Goal: Use online tool/utility: Utilize a website feature to perform a specific function

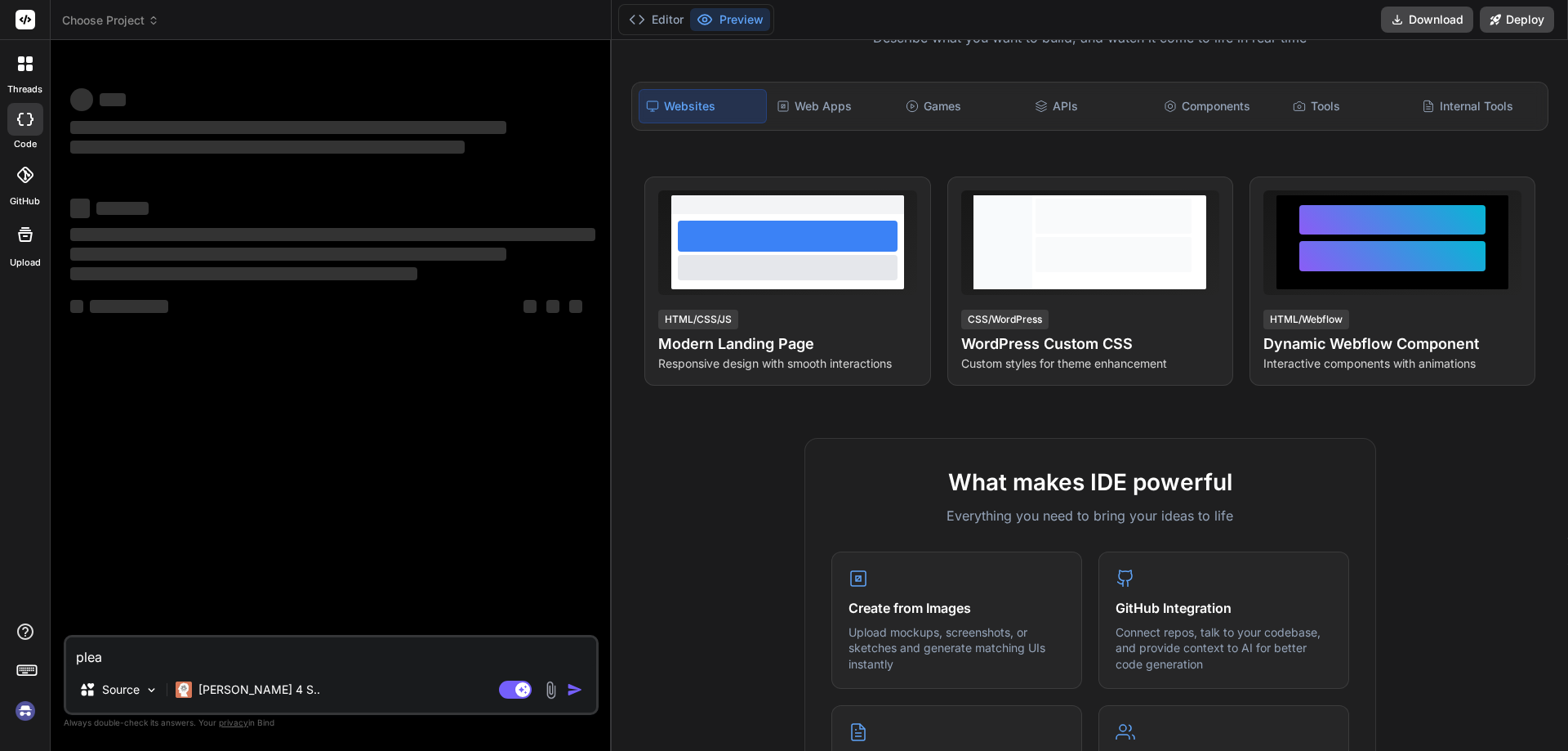
scroll to position [327, 0]
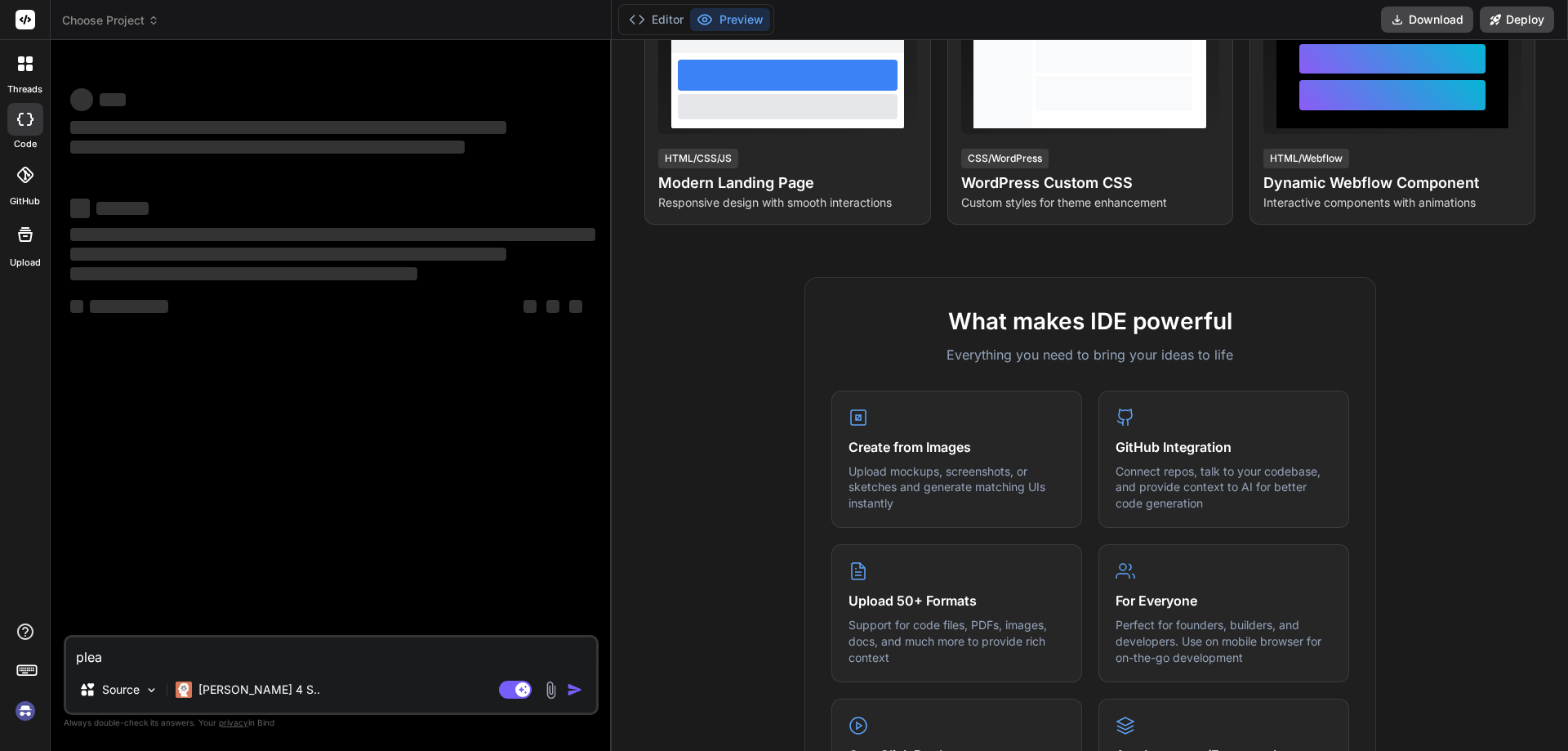
type textarea "x"
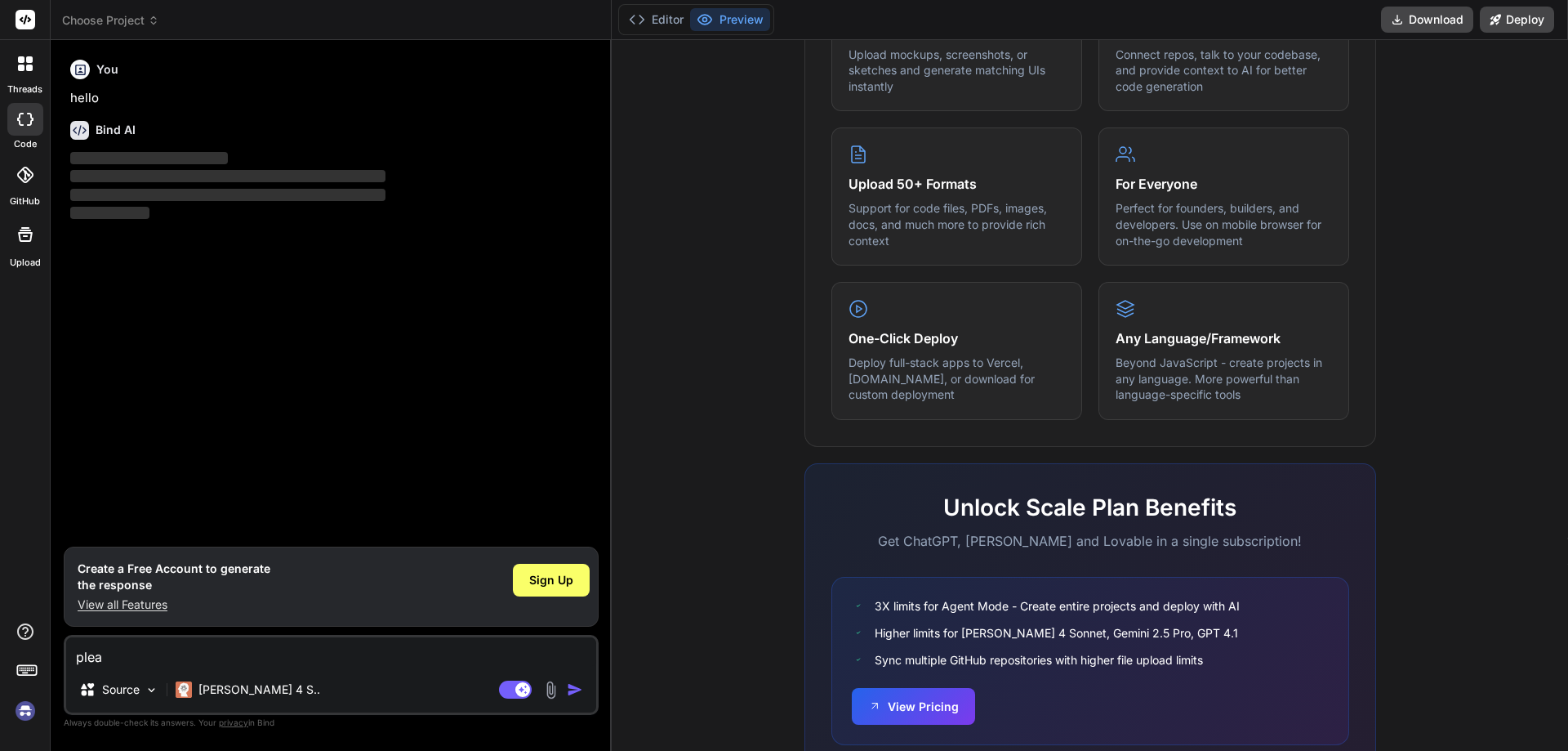
scroll to position [808, 0]
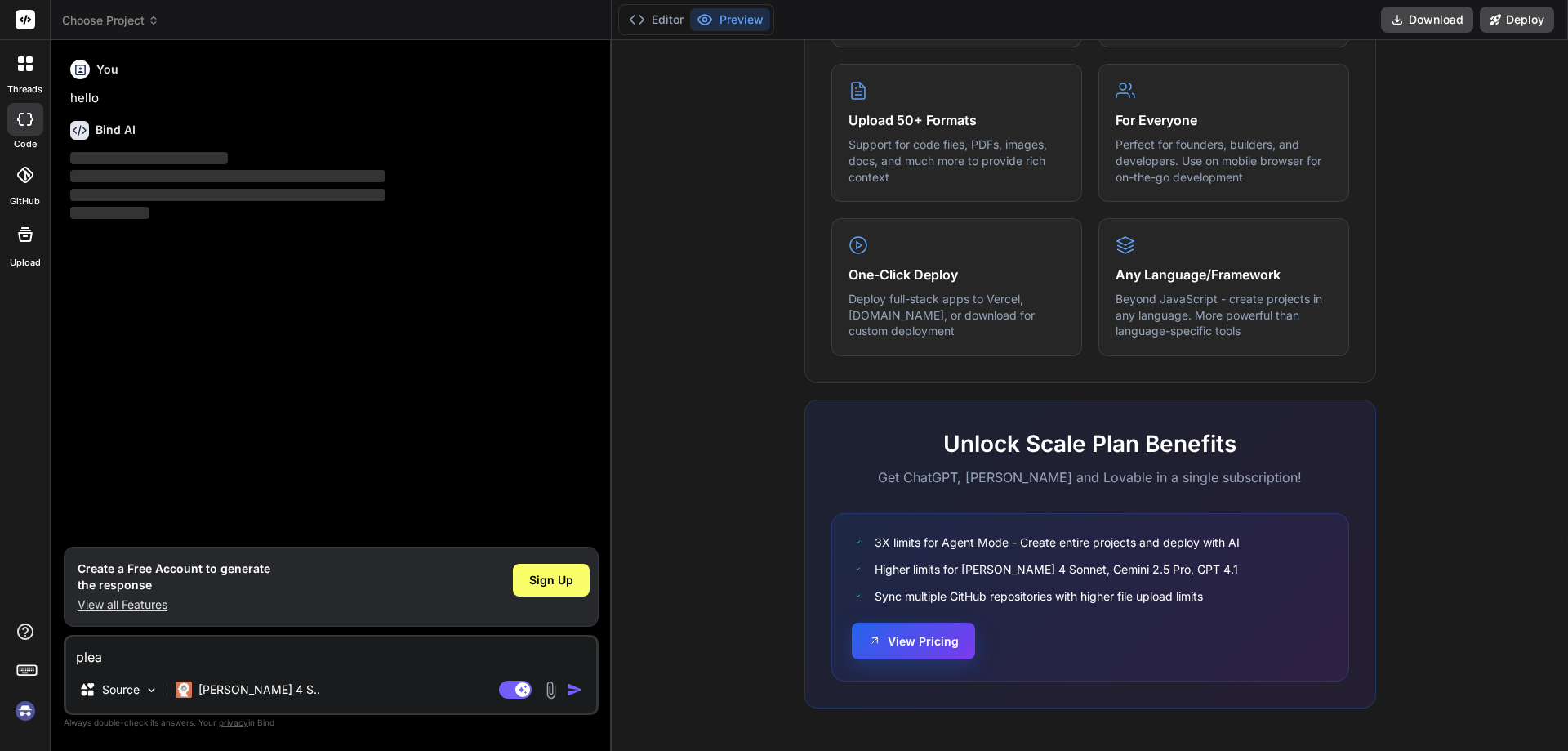
click at [905, 646] on button "View Pricing" at bounding box center [914, 640] width 123 height 37
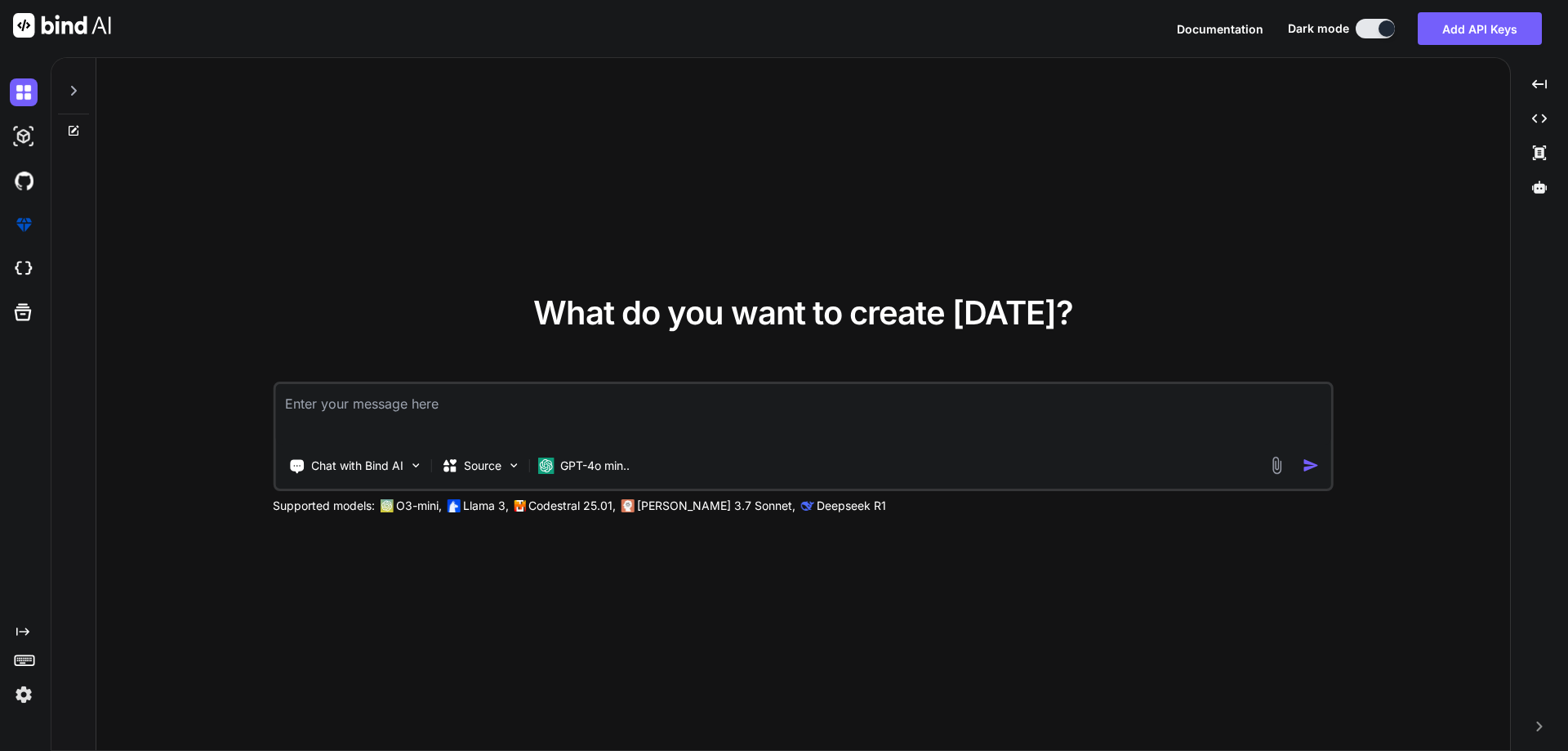
type textarea "x"
click at [431, 414] on textarea at bounding box center [802, 414] width 1056 height 61
type textarea "["
type textarea "x"
type textarea "[["
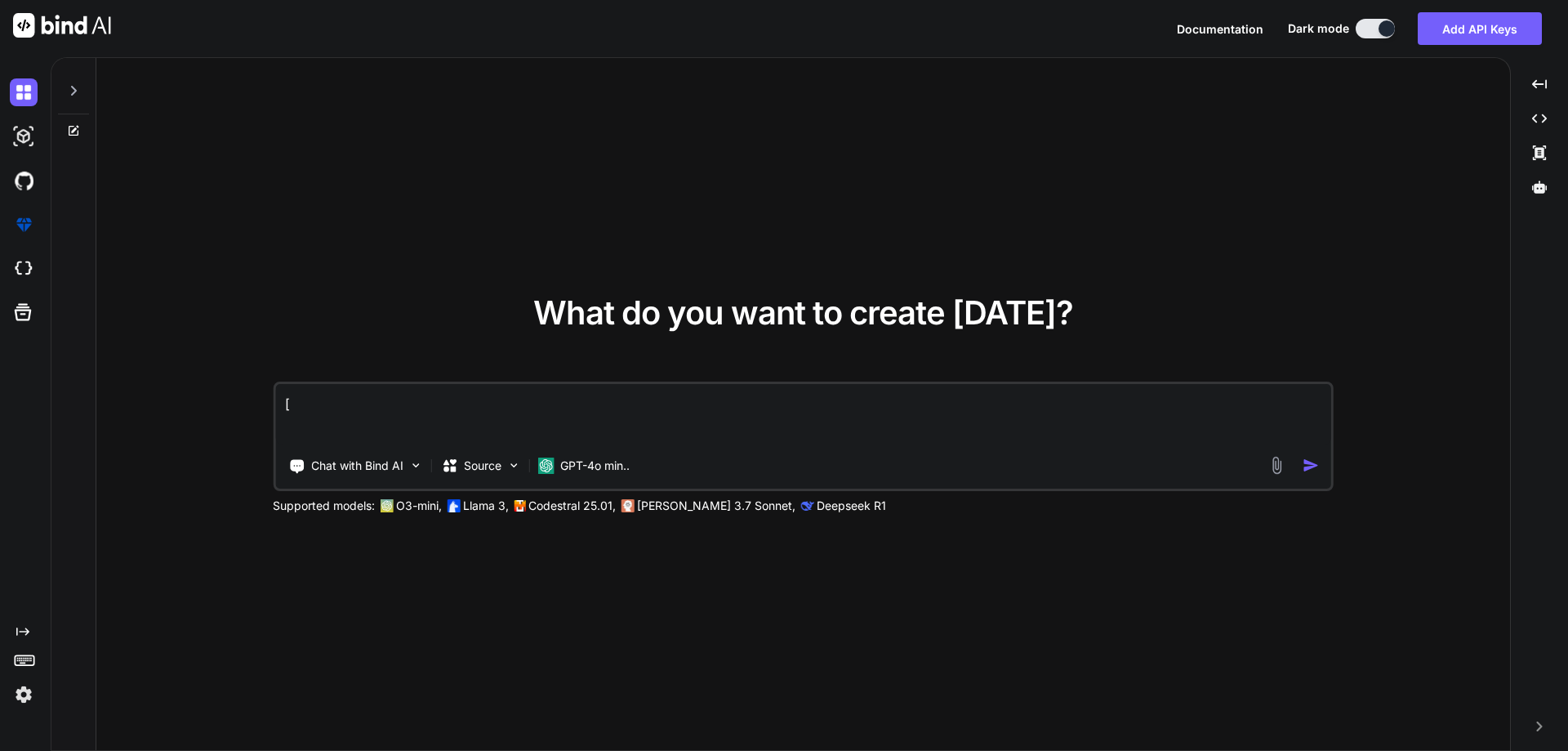
type textarea "x"
type textarea "[[1"
type textarea "x"
type textarea "[[1,"
type textarea "x"
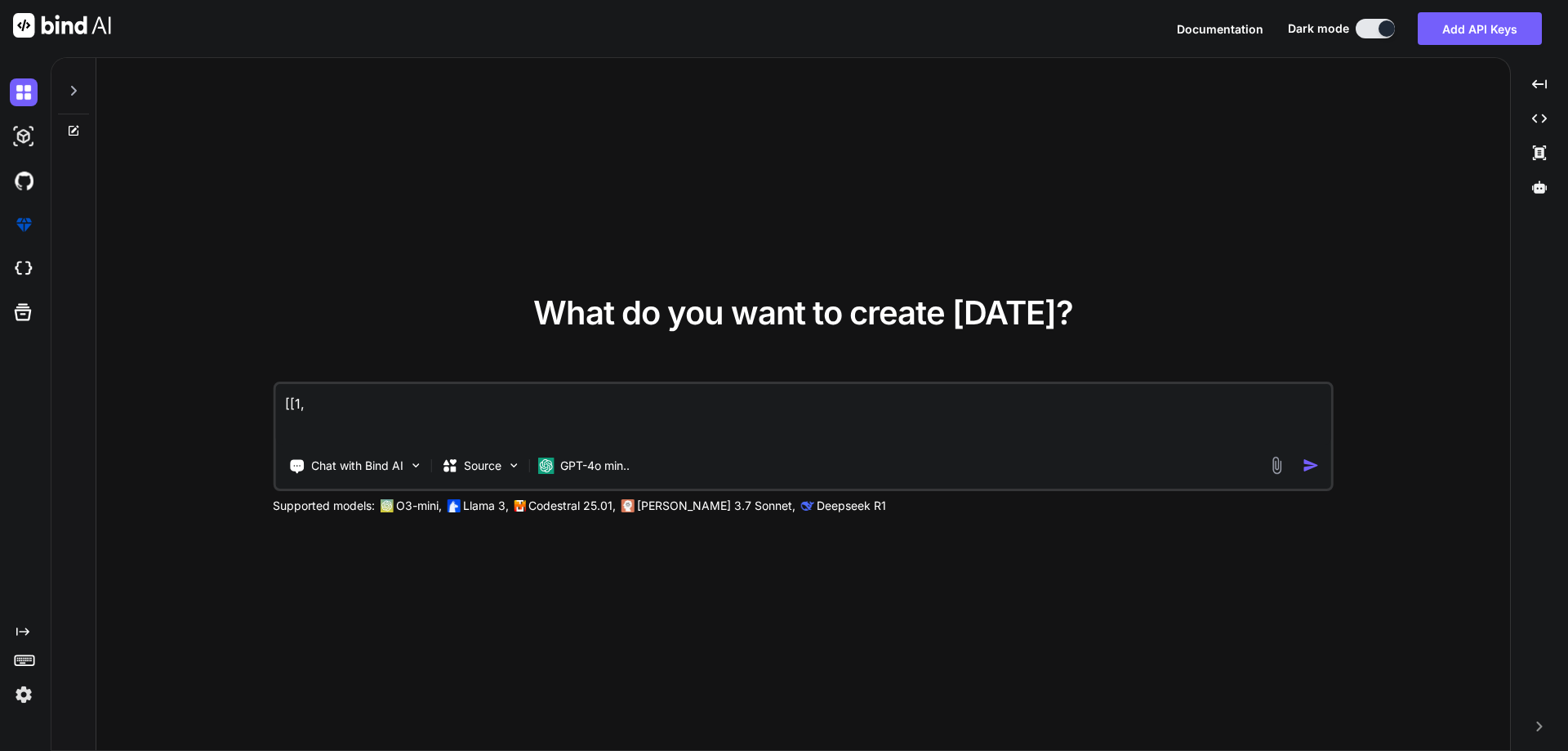
type textarea "[[1,2"
type textarea "x"
type textarea "[[1,2,"
type textarea "x"
type textarea "[[1,2,3"
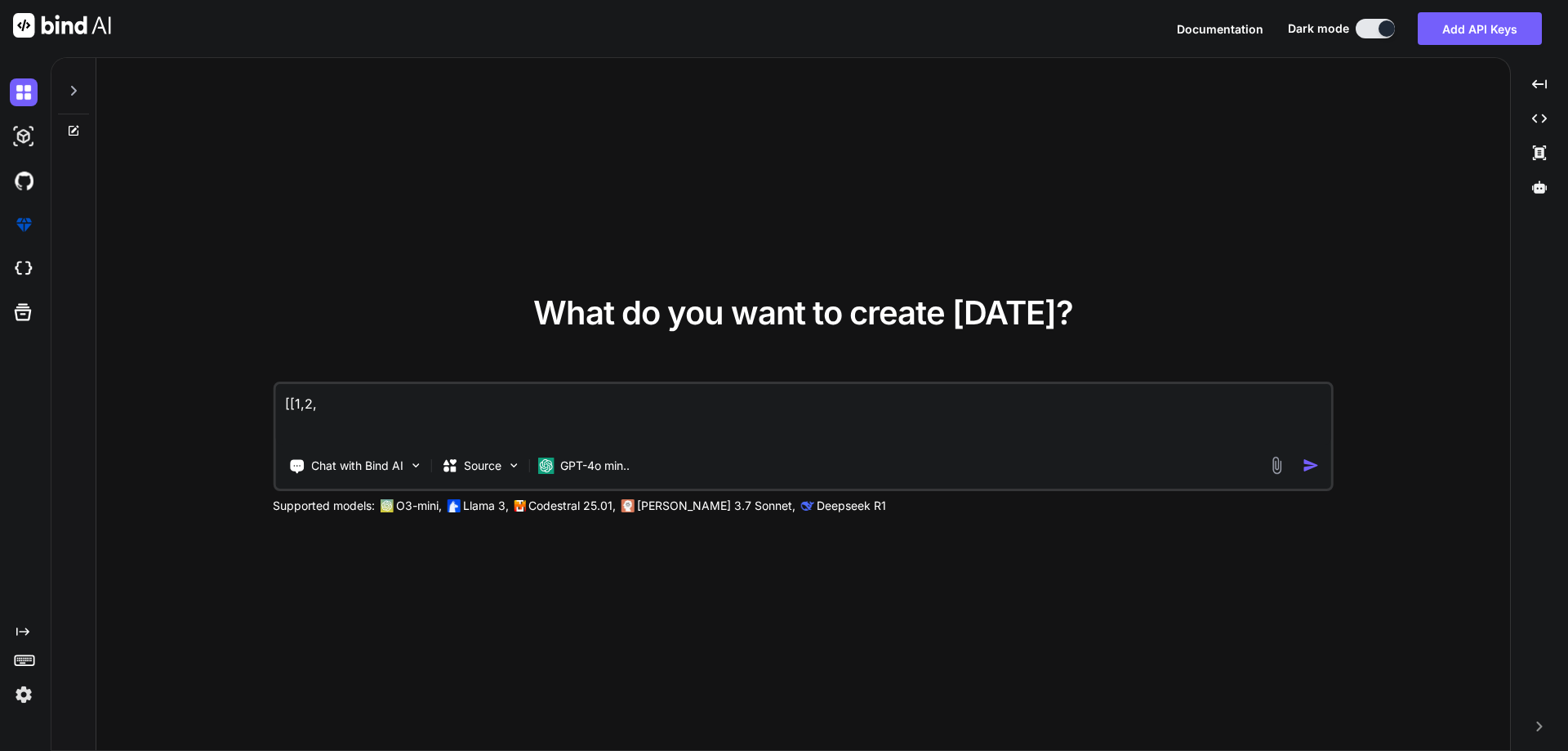
type textarea "x"
type textarea "[[1,2,3]"
type textarea "x"
type textarea "[[1,2,3]["
type textarea "x"
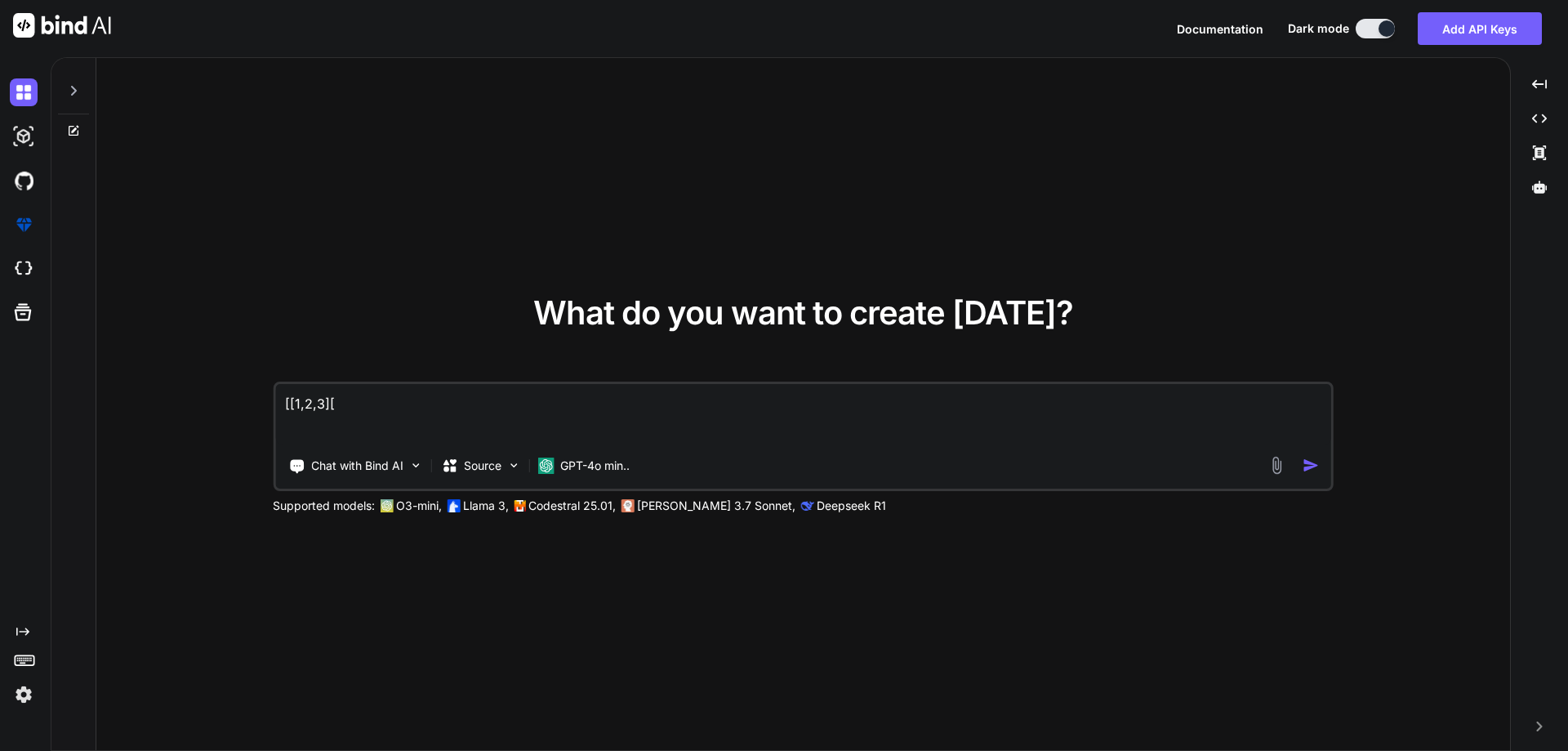
type textarea "[[1,2,3]"
type textarea "x"
type textarea "[[1,2,3"
type textarea "x"
type textarea "[[1,2,"
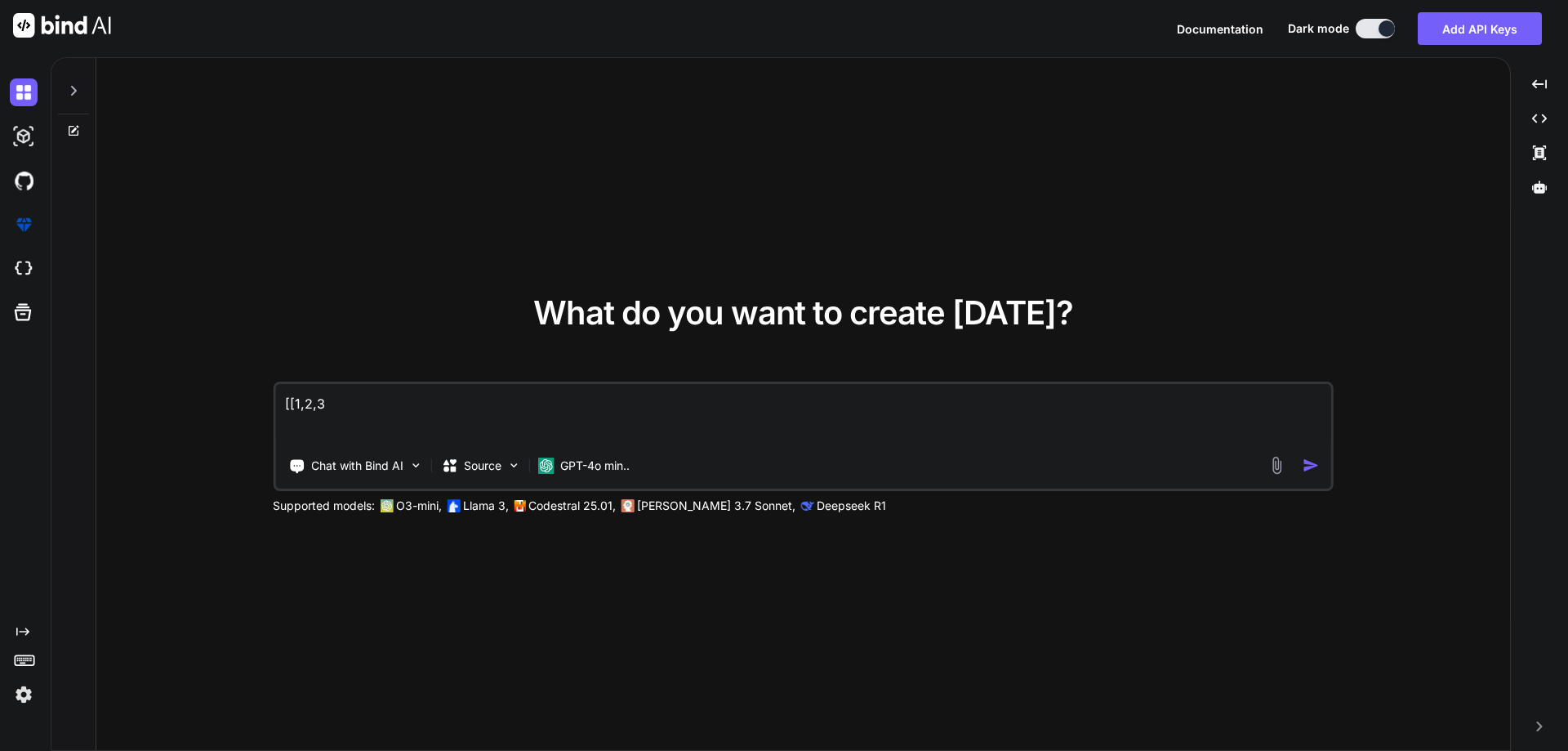
type textarea "x"
type textarea "[[1,2"
type textarea "x"
type textarea "[[1,"
type textarea "x"
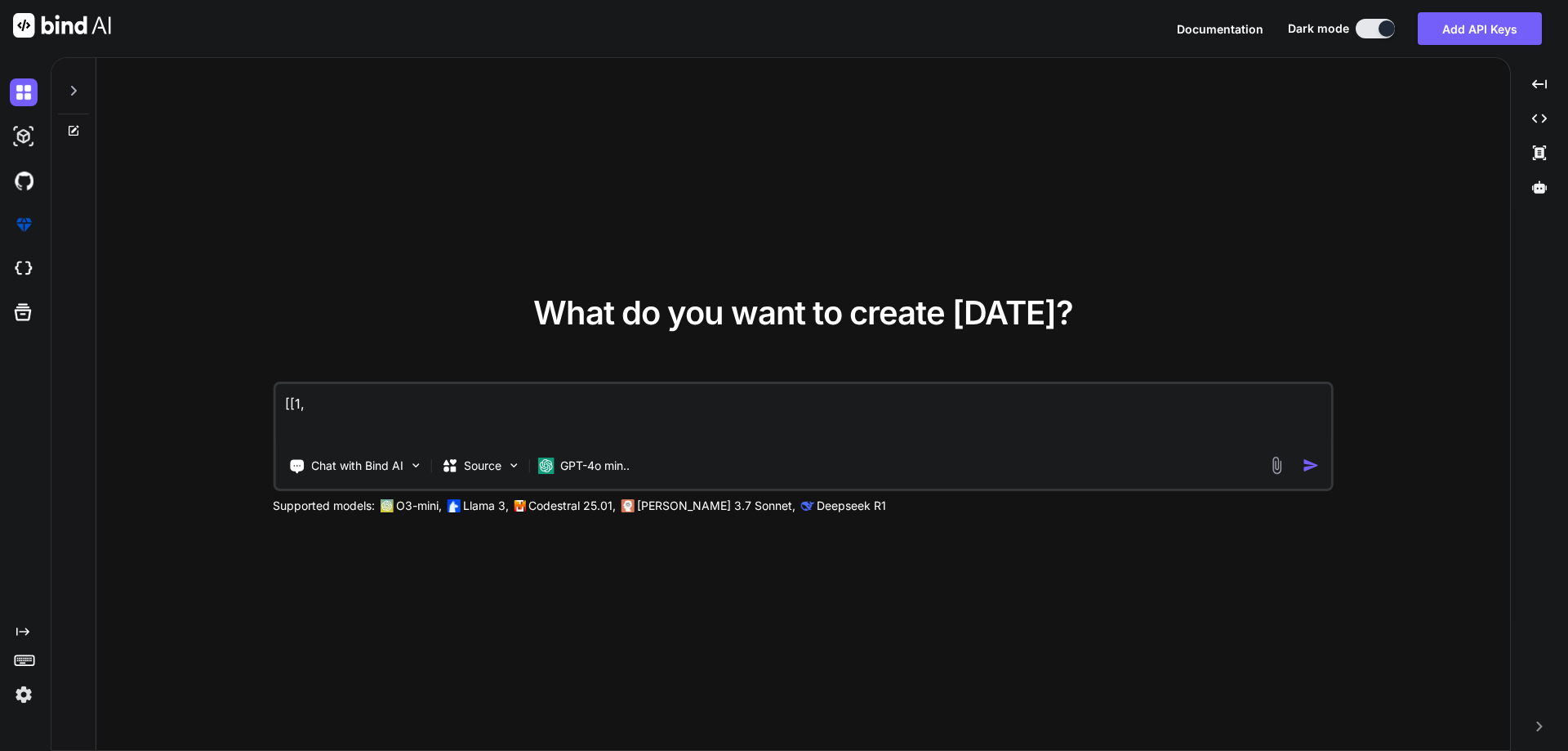
type textarea "[[1"
type textarea "x"
type textarea "[["
type textarea "x"
type textarea "["
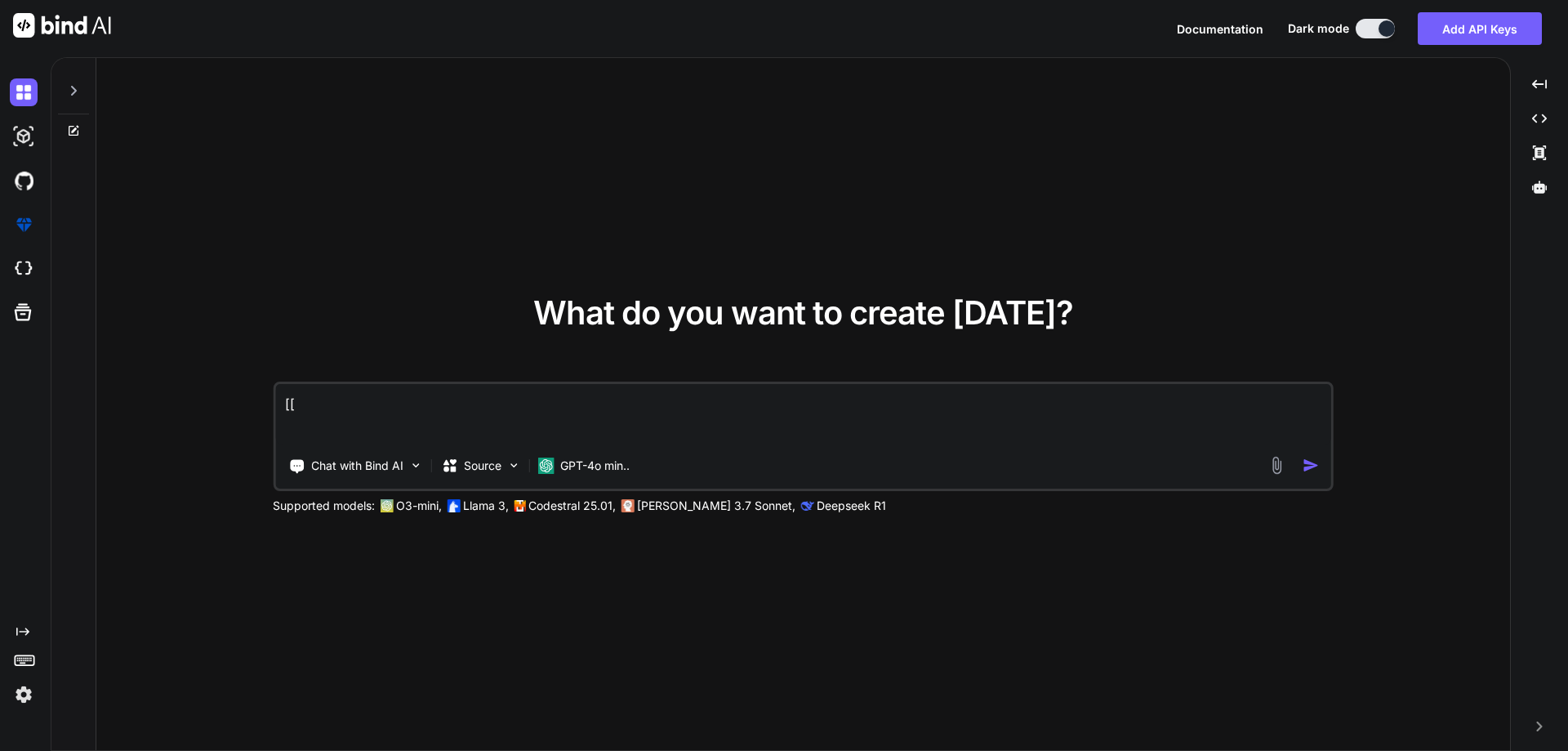
type textarea "x"
type textarea "c"
type textarea "x"
type textarea "cr"
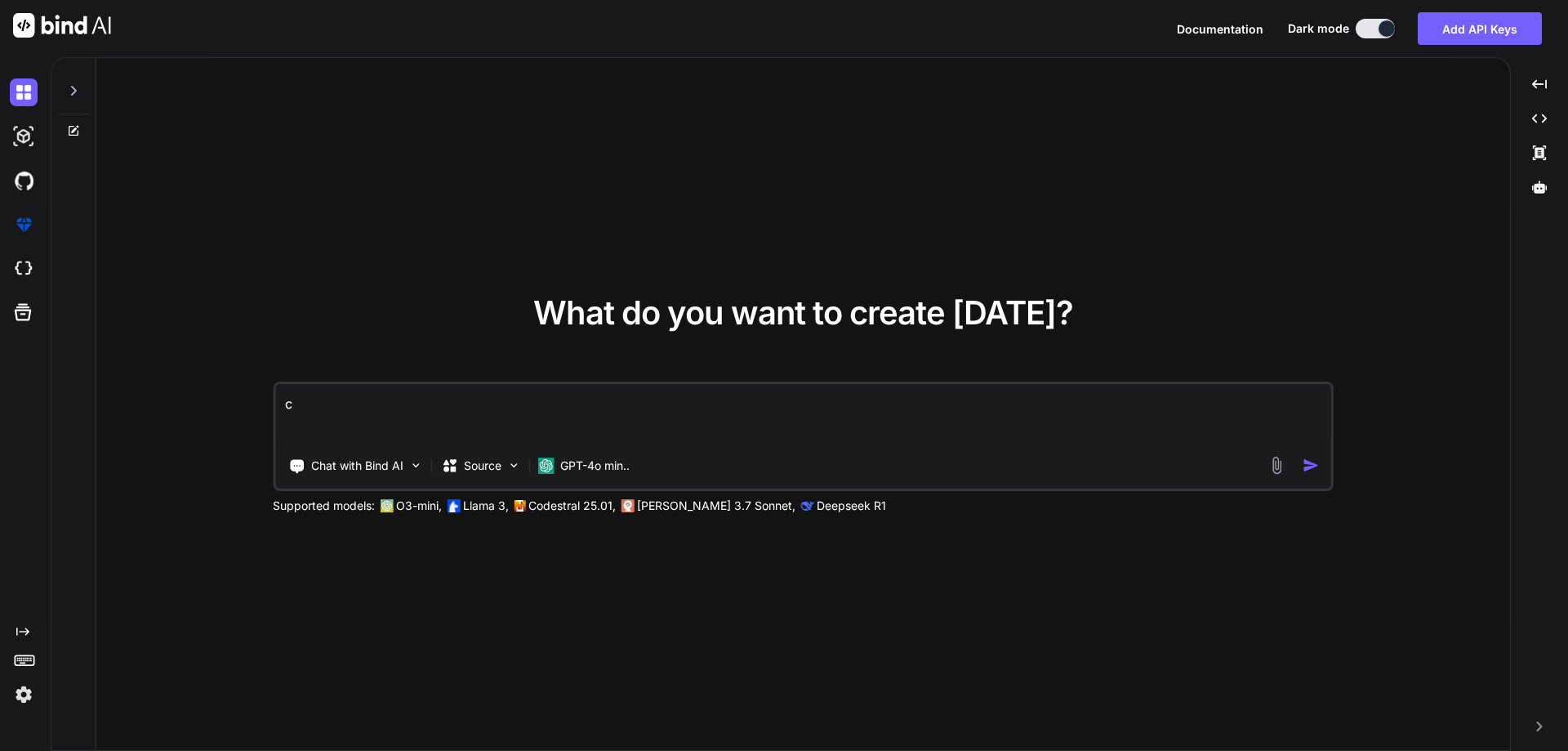
type textarea "x"
type textarea "cre"
type textarea "x"
type textarea "crea"
type textarea "x"
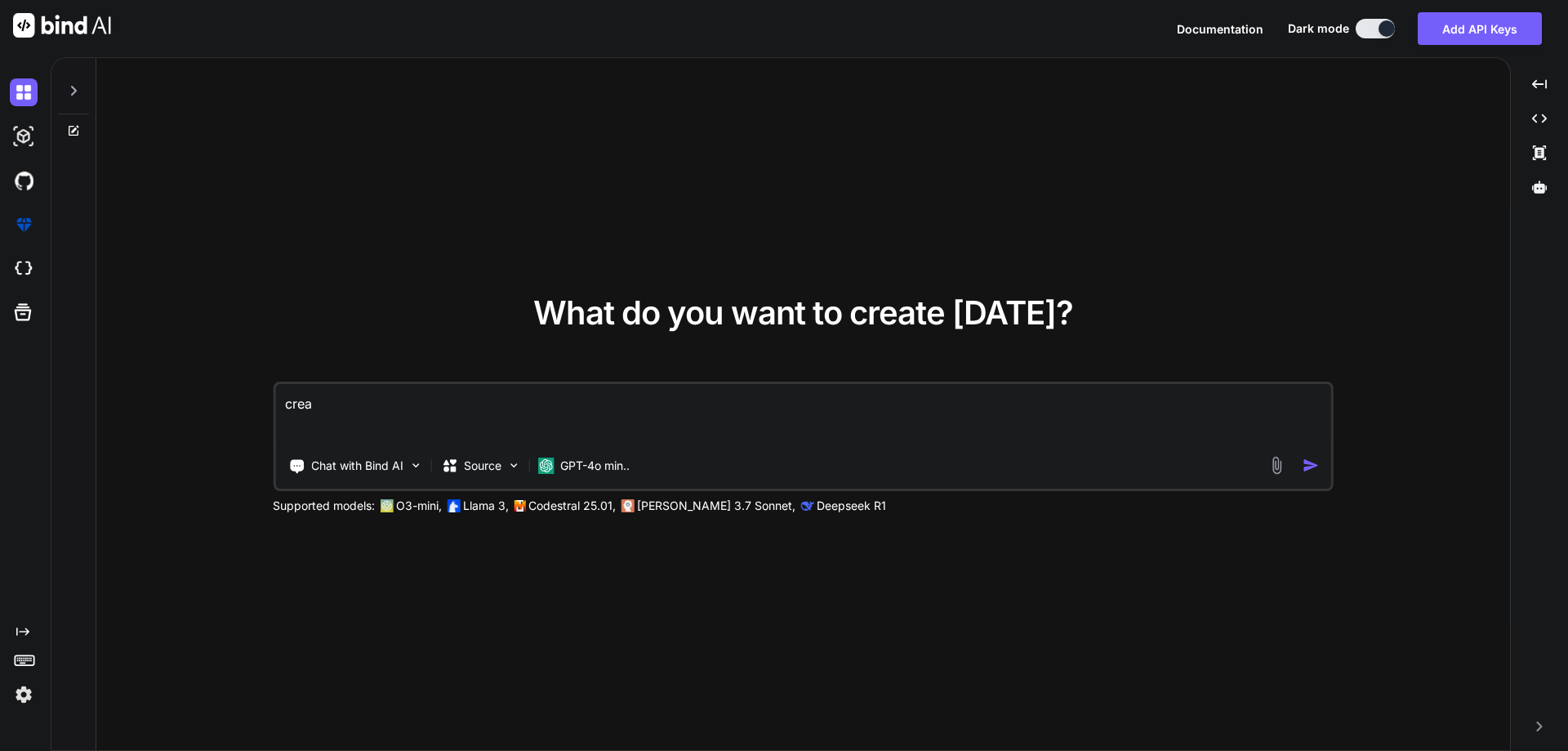
type textarea "creat"
type textarea "x"
type textarea "create"
type textarea "x"
type textarea "create"
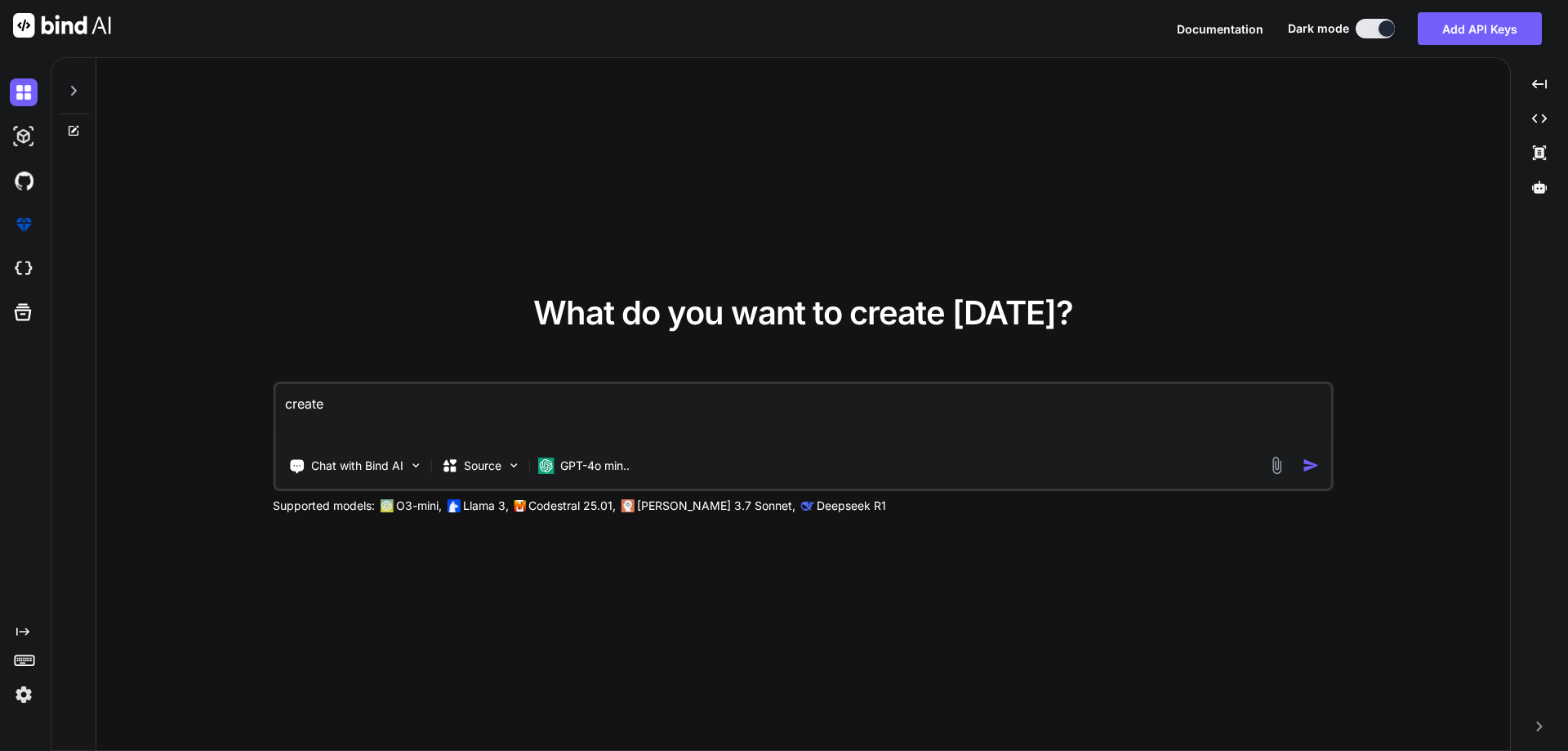
type textarea "x"
type textarea "create s"
type textarea "x"
type textarea "create sp"
type textarea "x"
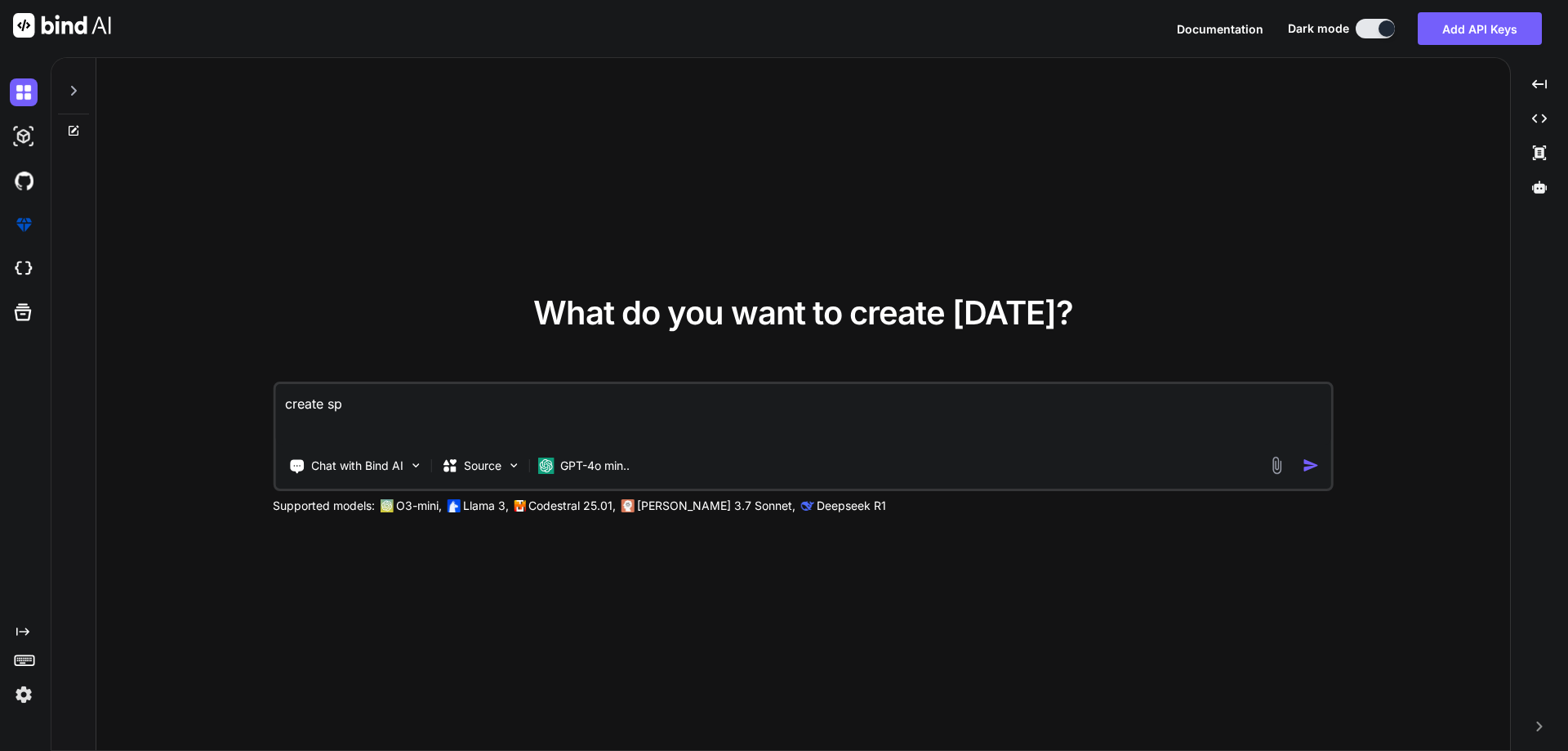
type textarea "create spi"
type textarea "x"
type textarea "create spir"
type textarea "x"
type textarea "create spira"
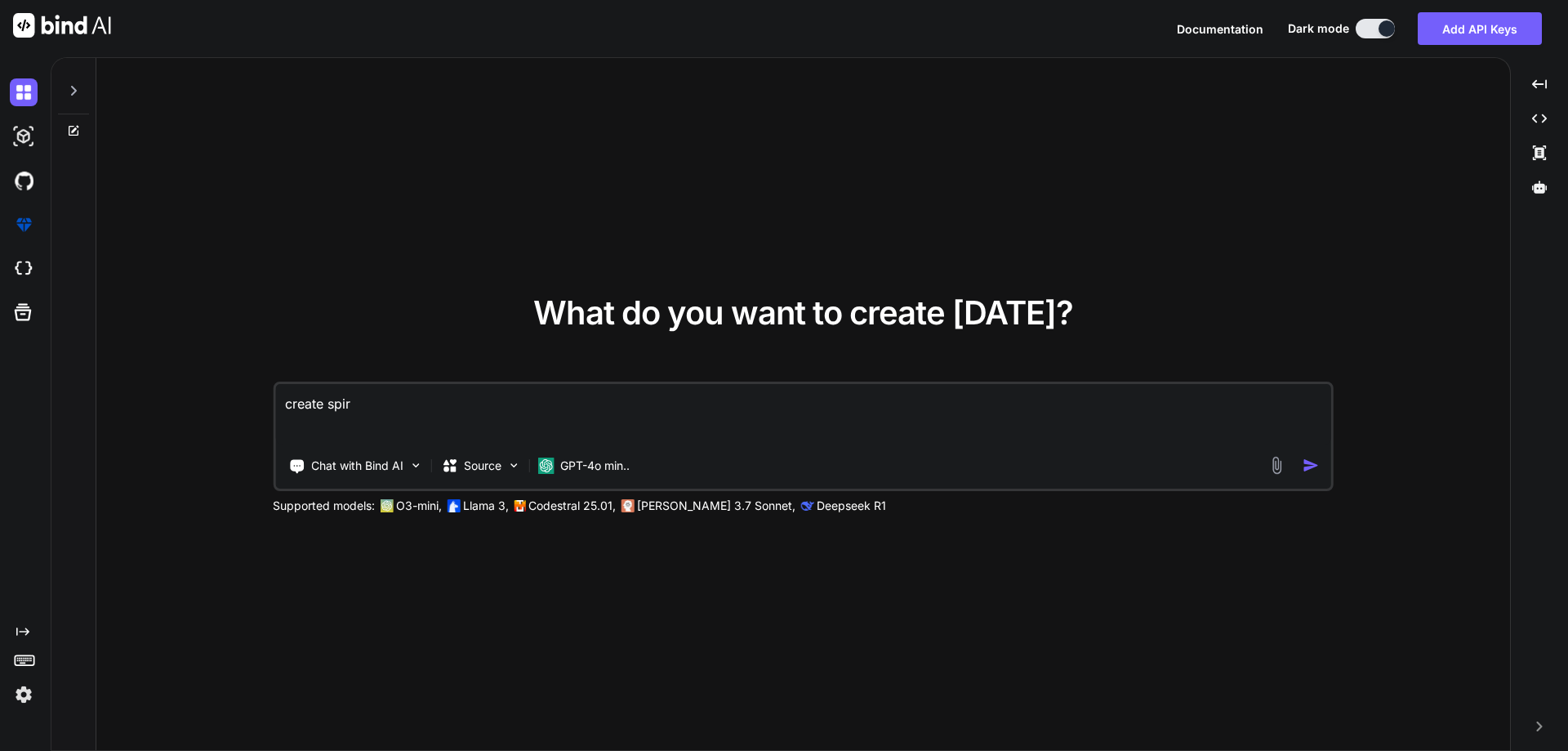
type textarea "x"
type textarea "create spiral"
type textarea "x"
type textarea "create spiral"
type textarea "x"
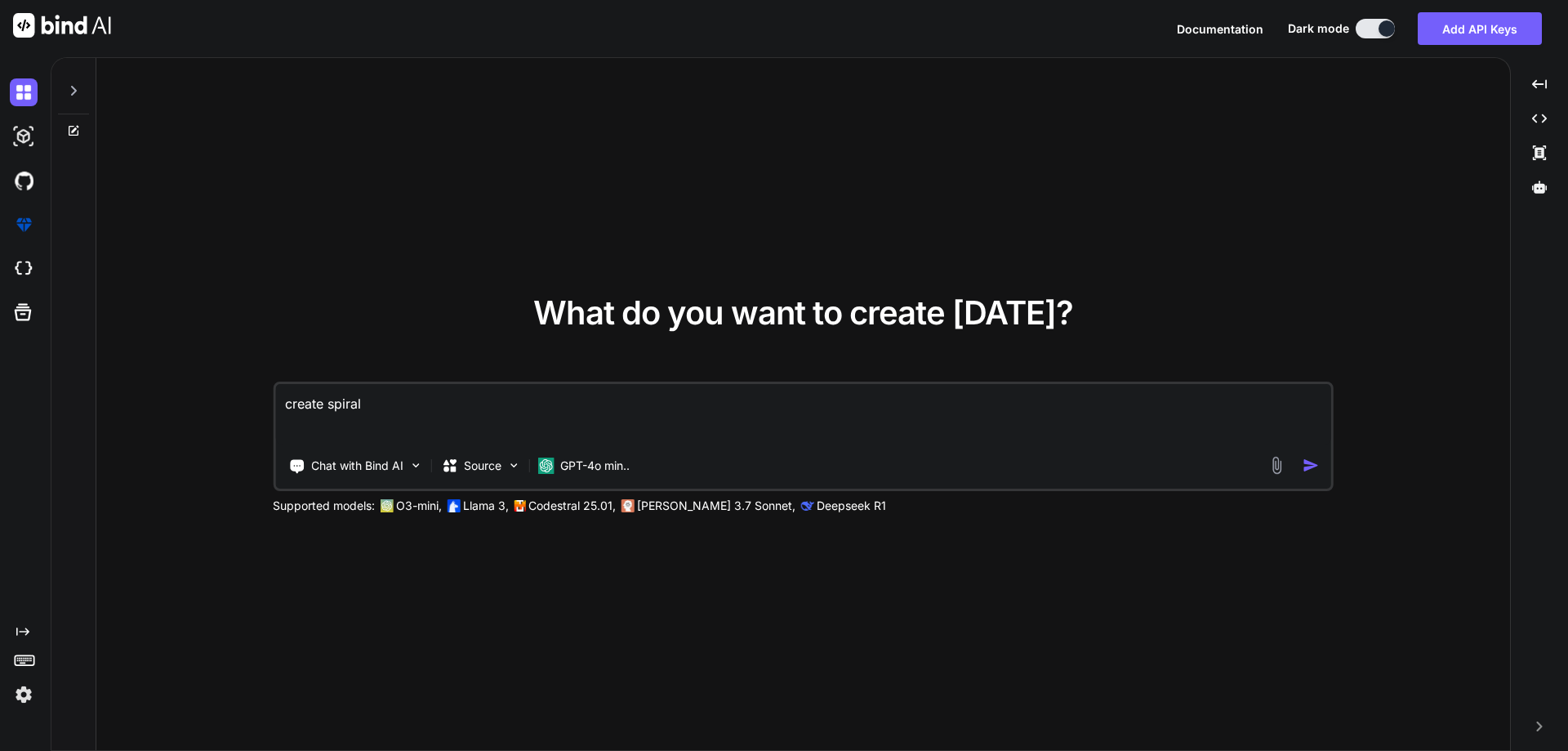
type textarea "create spiral t"
type textarea "x"
type textarea "create spiral tr"
type textarea "x"
type textarea "create spiral tra"
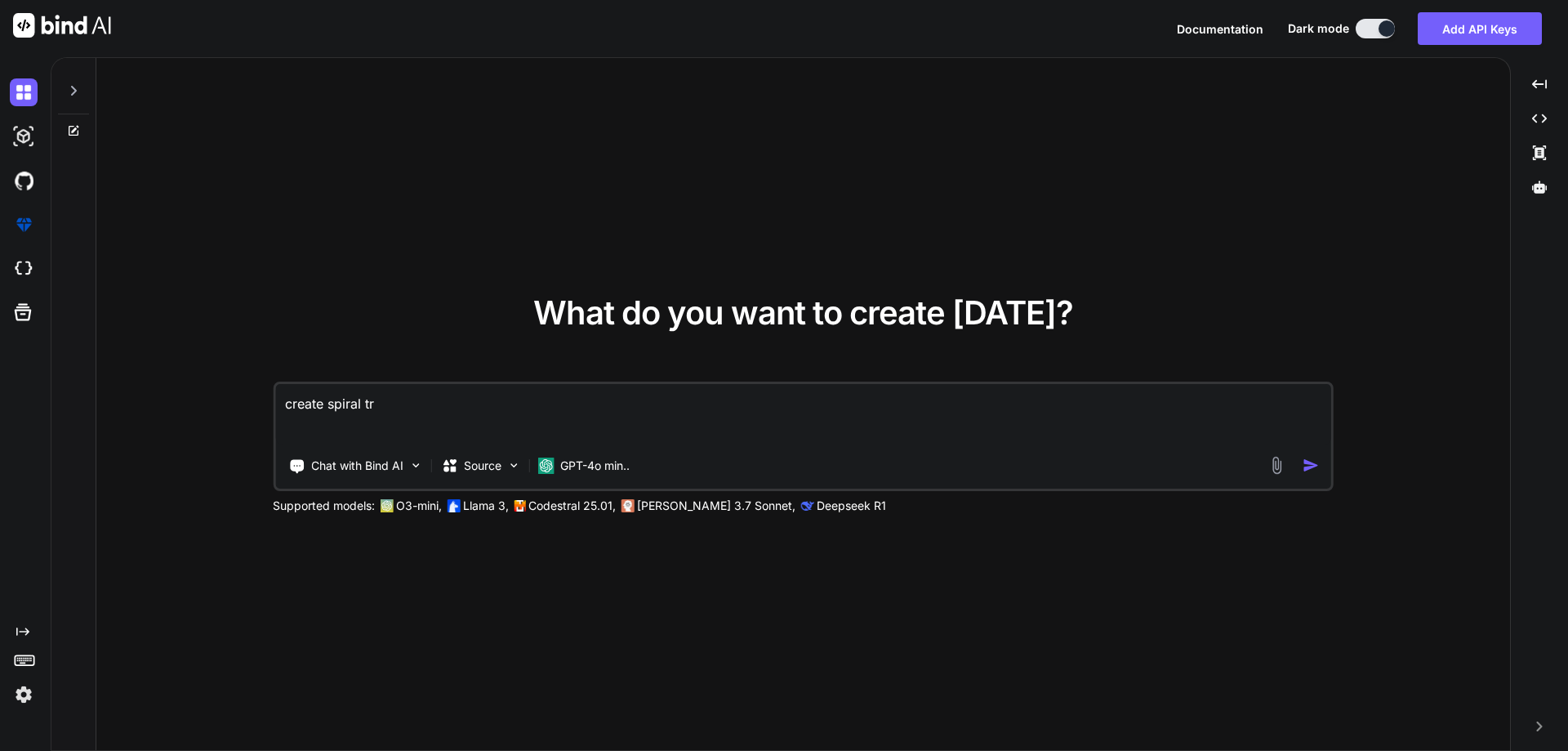
type textarea "x"
type textarea "create spiral trav"
type textarea "x"
type textarea "create spiral trave"
type textarea "x"
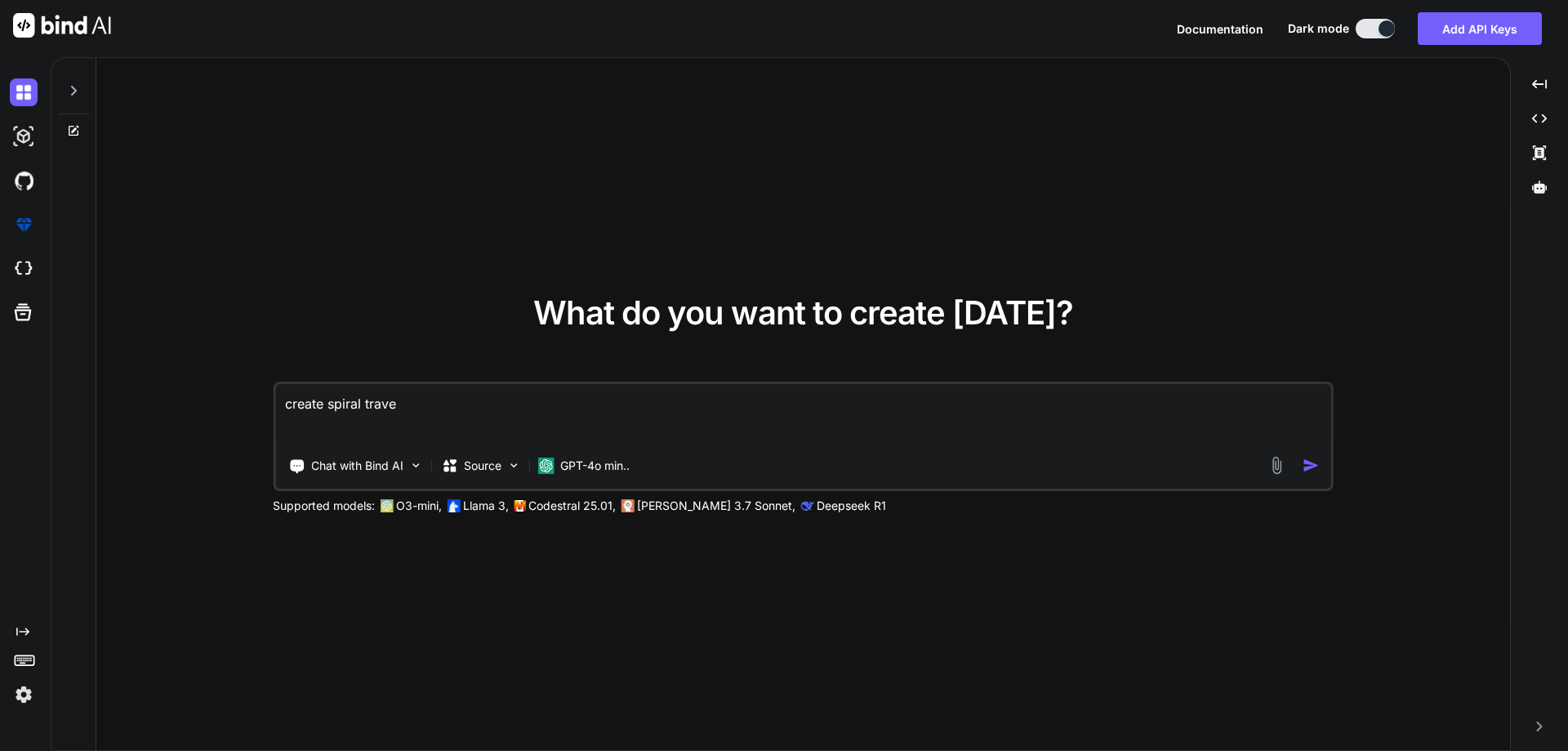
type textarea "create spiral [PERSON_NAME]"
type textarea "x"
type textarea "create spiral [PERSON_NAME]"
type textarea "x"
type textarea "create spiral traversc"
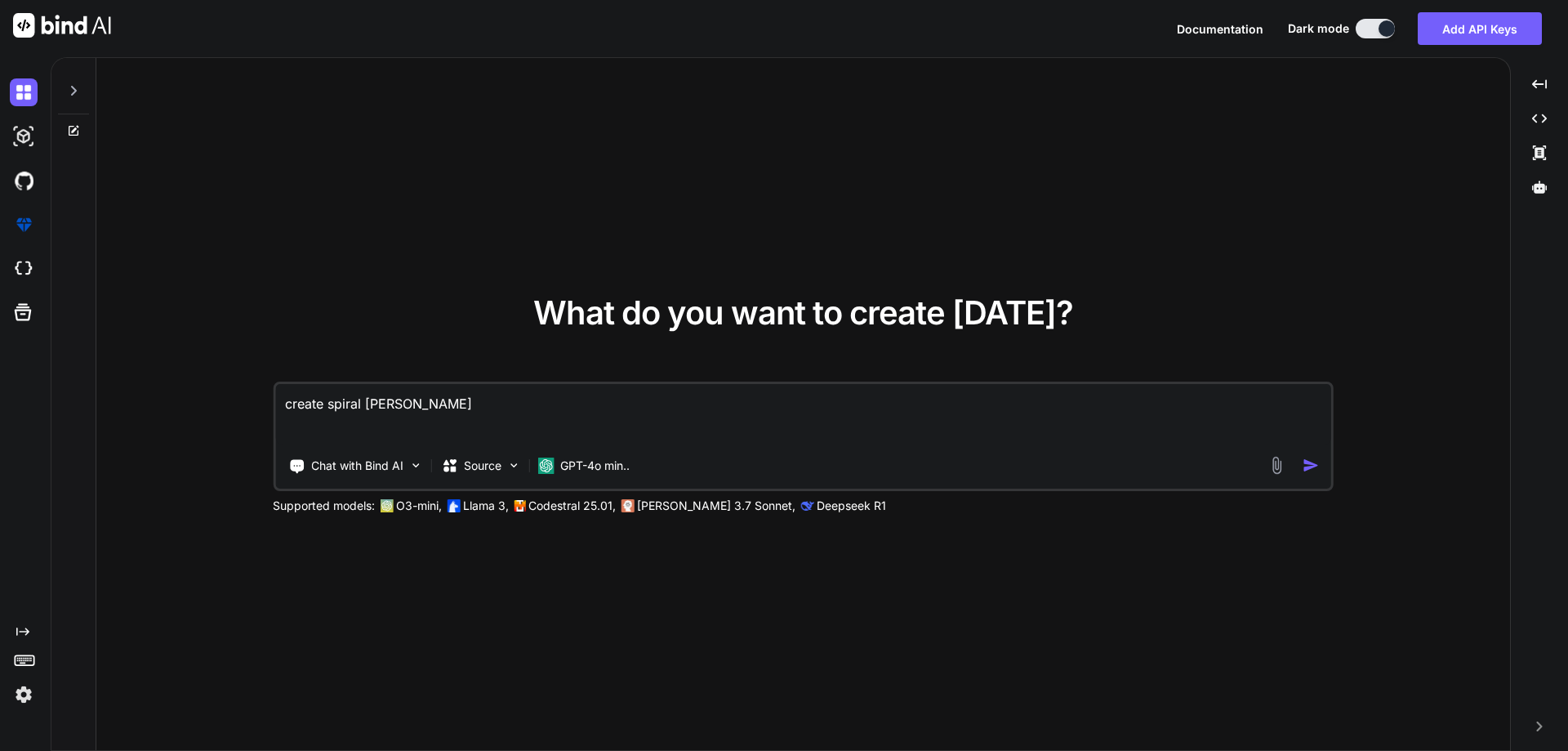
type textarea "x"
type textarea "create spiral traversce"
type textarea "x"
type textarea "create spiral traverscel"
type textarea "x"
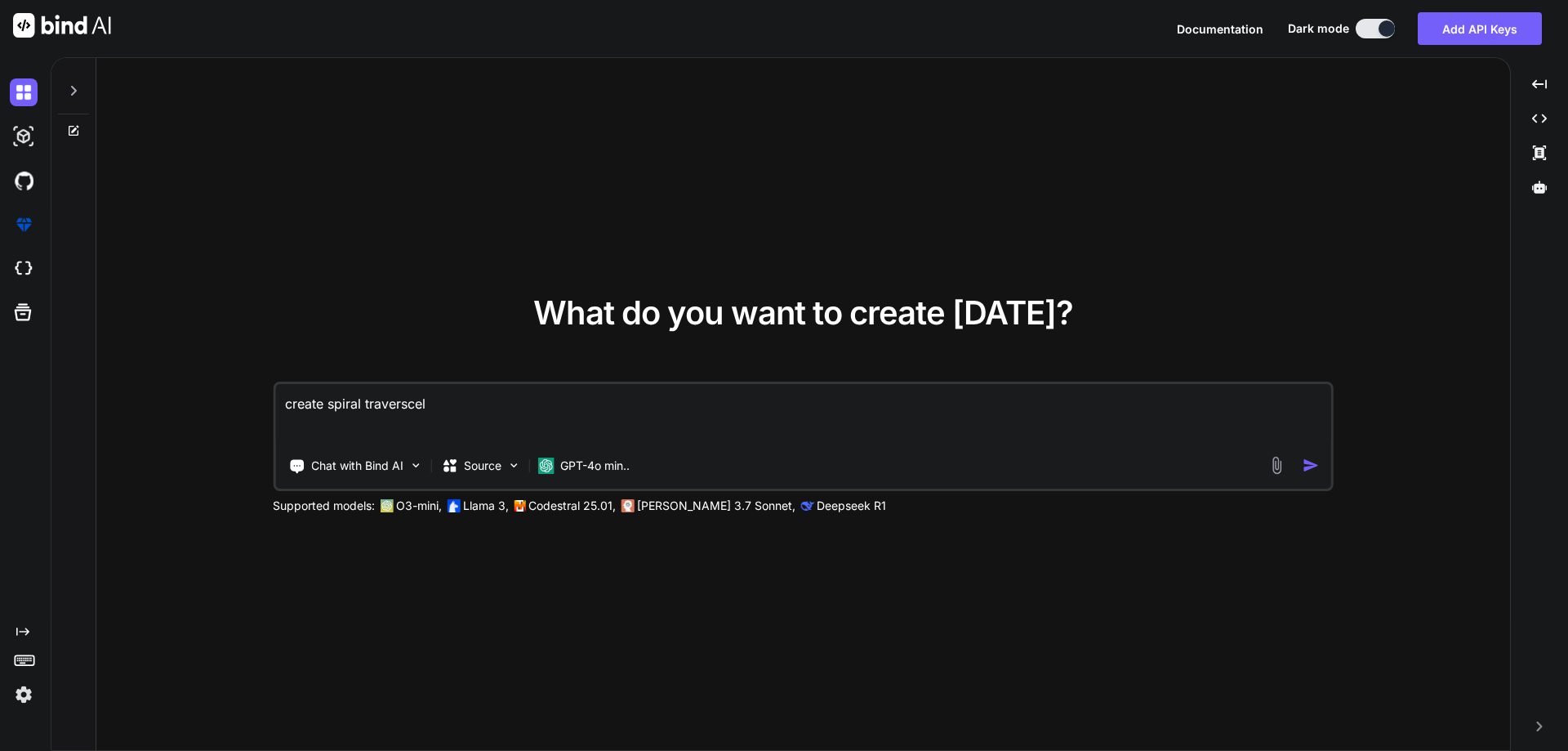
type textarea "create spiral traverscel"
type textarea "x"
type textarea "create spiral traverscel m"
type textarea "x"
type textarea "create spiral traverscel ma"
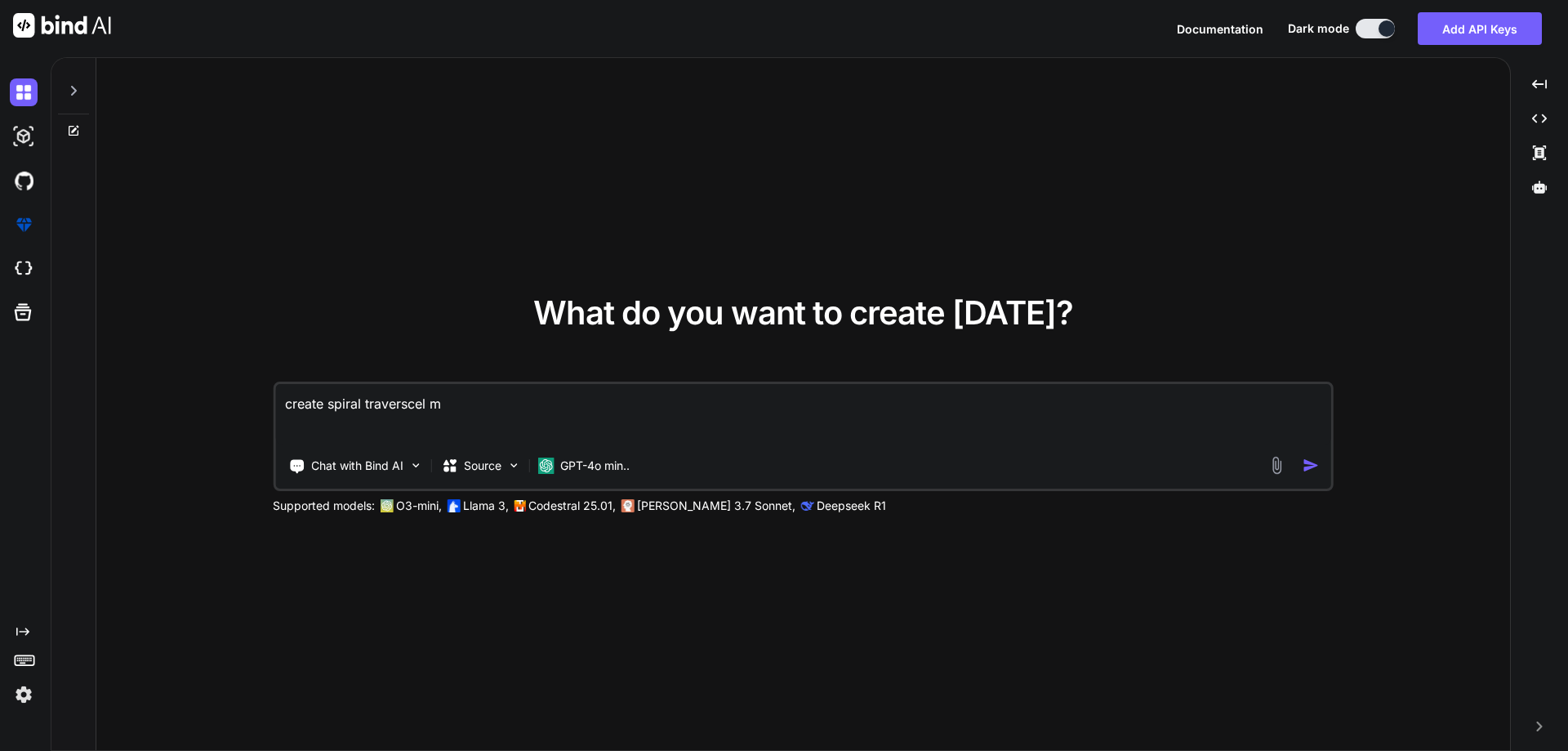
type textarea "x"
type textarea "create spiral traverscel mat"
type textarea "x"
type textarea "create spiral traverscel matr"
type textarea "x"
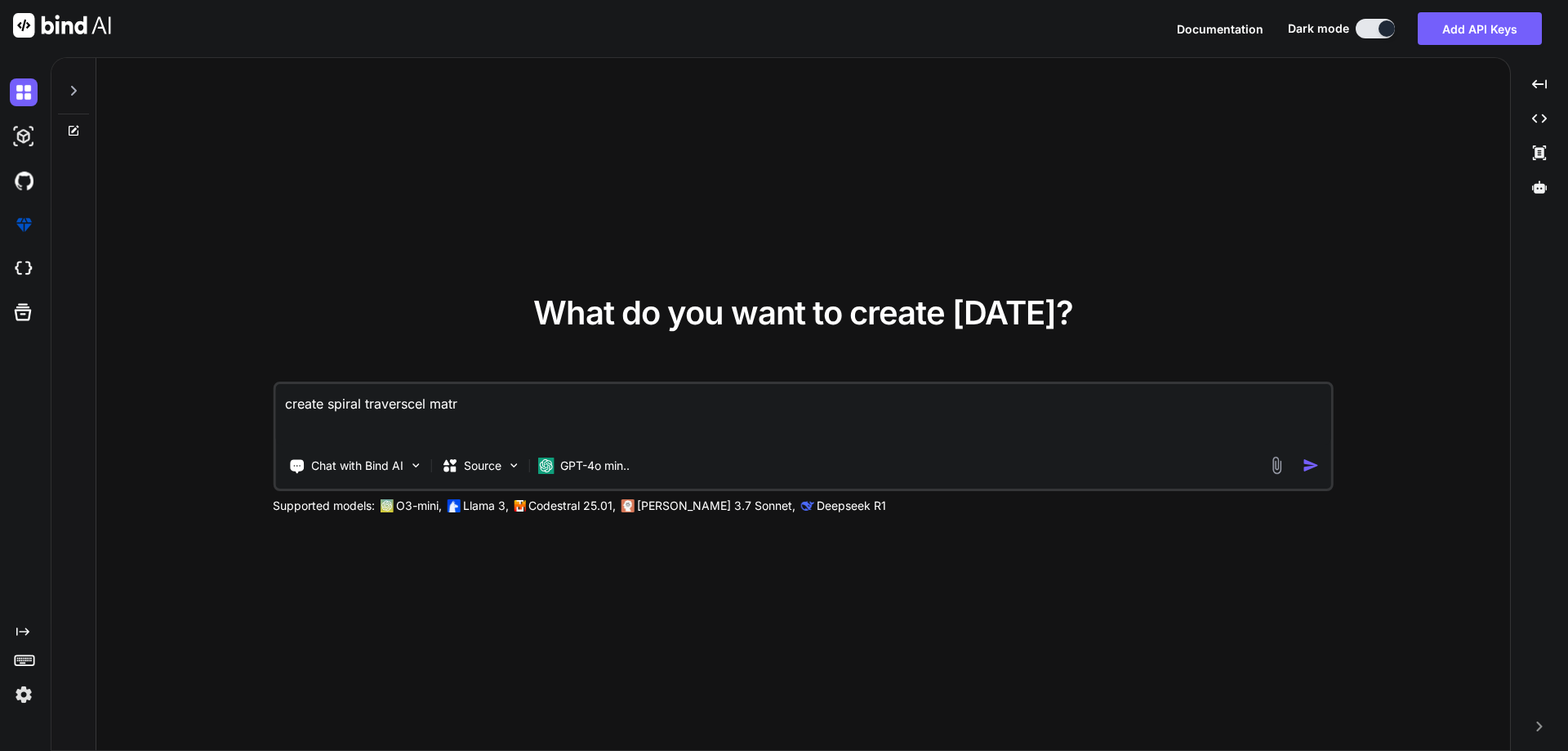
type textarea "create spiral traverscel matri"
type textarea "x"
type textarea "create spiral traverscel matrix"
type textarea "x"
type textarea "create spiral traverscel matrix"
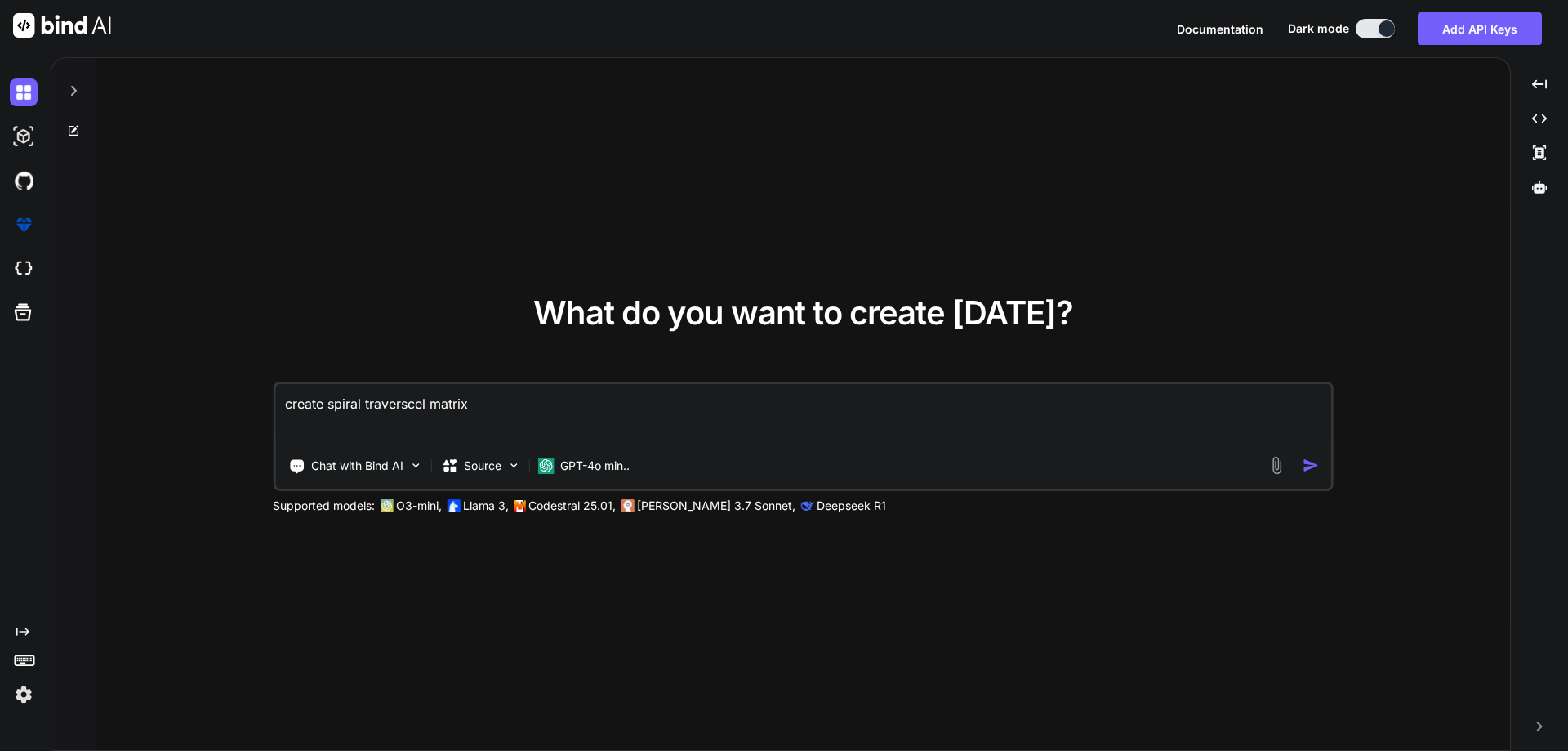
type textarea "x"
type textarea "create spiral traverscel matrix i"
type textarea "x"
type textarea "create spiral traverscel matrix in"
type textarea "x"
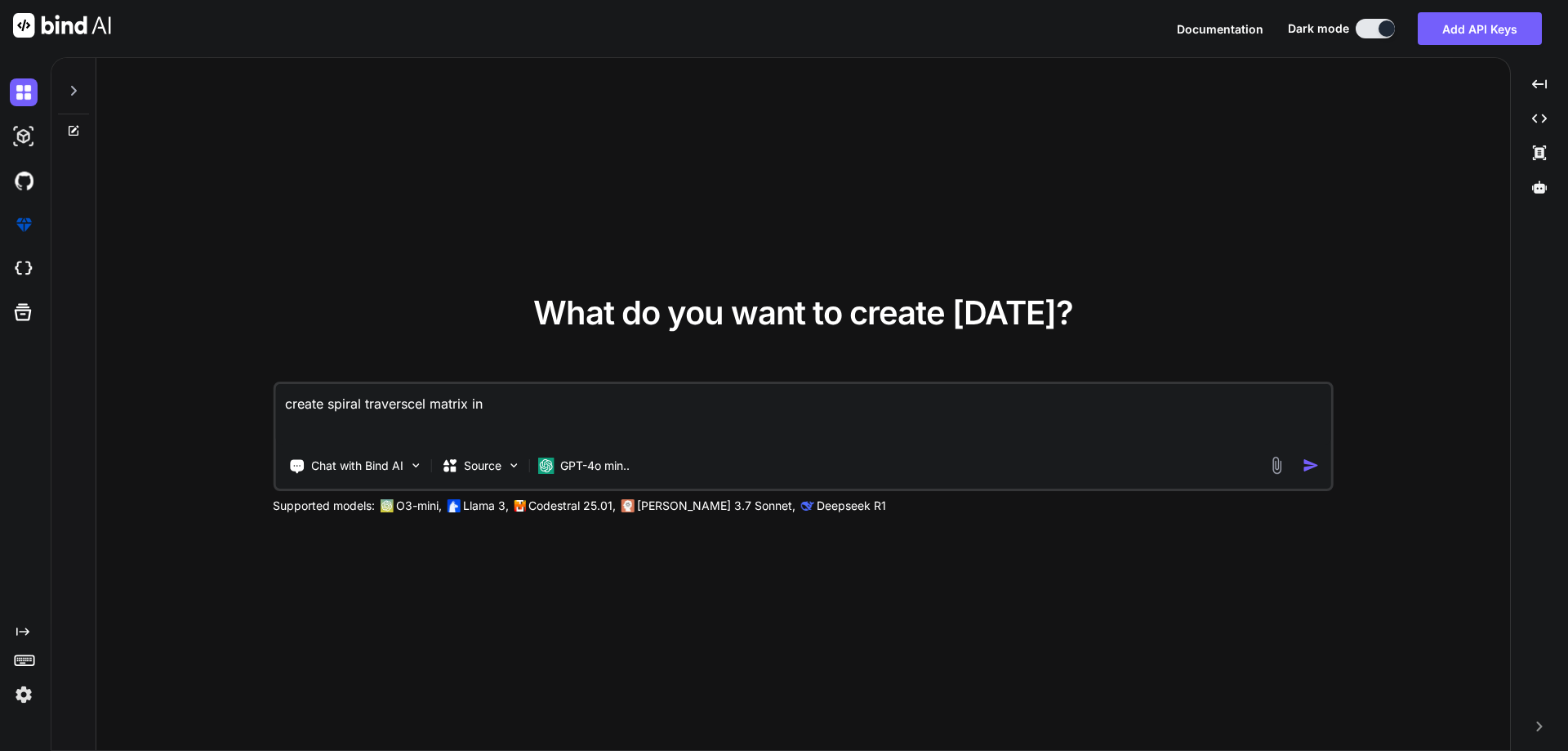
type textarea "create spiral traverscel matrix in"
type textarea "x"
type textarea "create spiral traverscel matrix in j"
type textarea "x"
type textarea "create spiral traverscel matrix in ja"
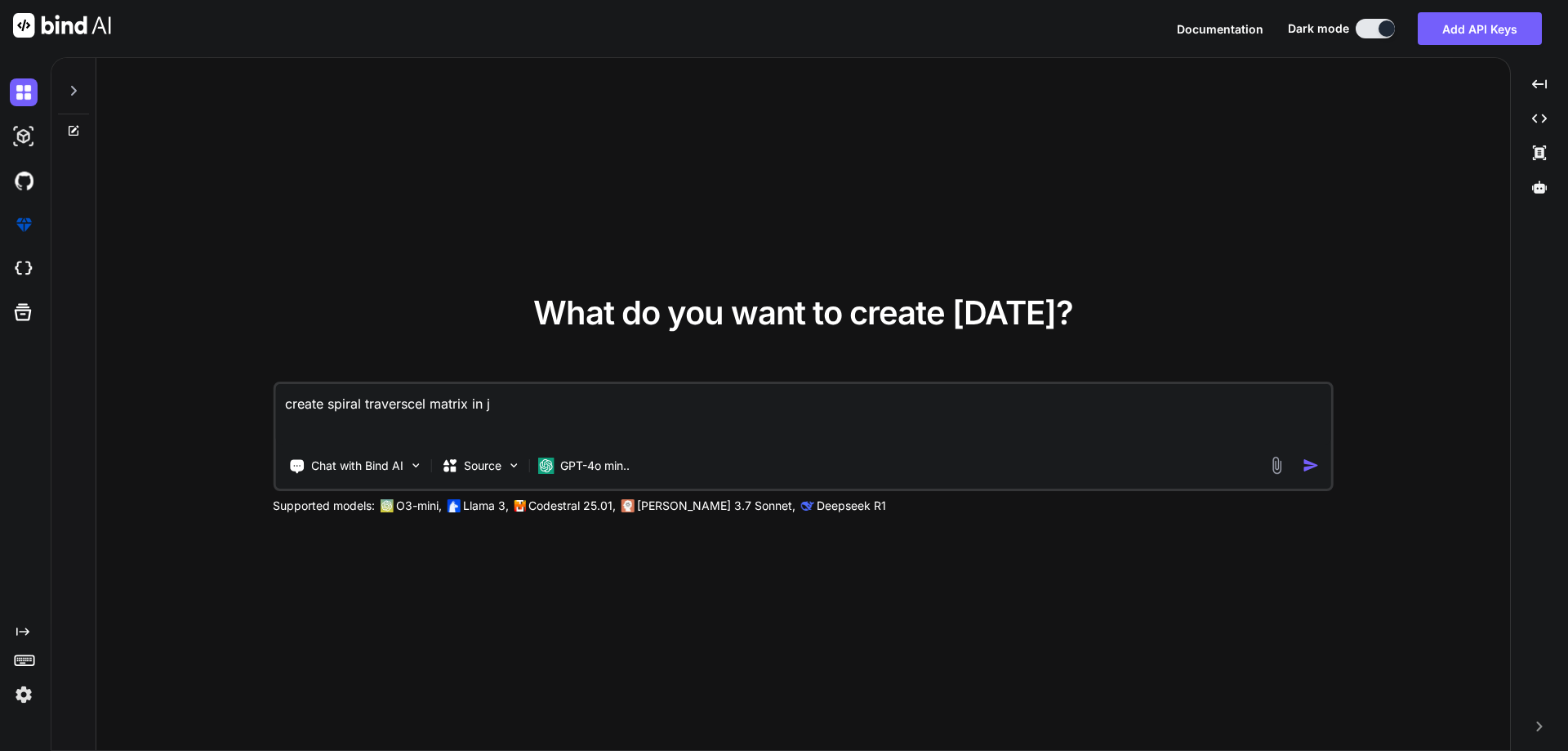
type textarea "x"
type textarea "create spiral traverscel matrix in [GEOGRAPHIC_DATA]"
type textarea "x"
type textarea "create spiral traverscel matrix in [GEOGRAPHIC_DATA]"
type textarea "x"
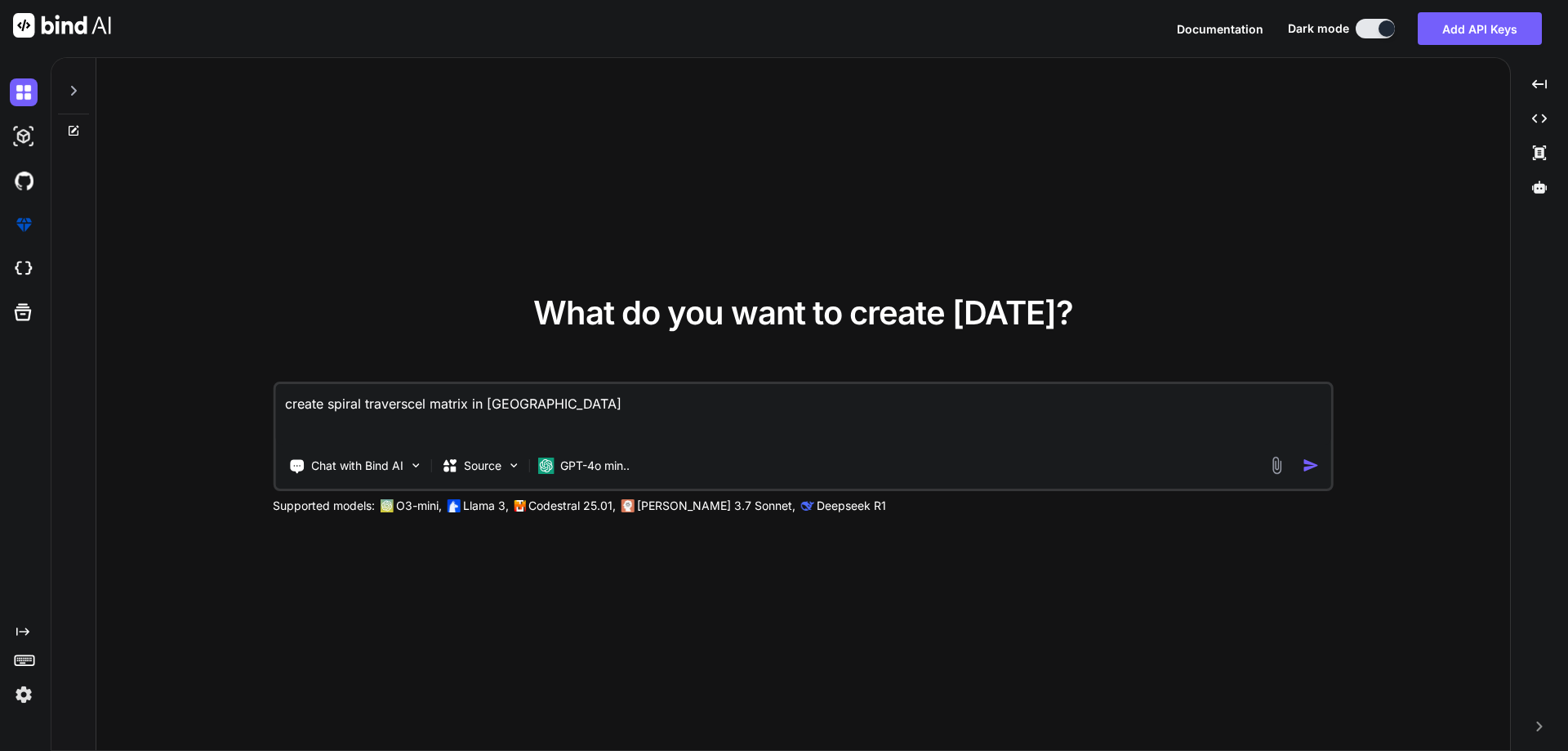
type textarea "create spiral traverscel matrix in javas"
type textarea "x"
type textarea "create spiral traverscel matrix in [GEOGRAPHIC_DATA]"
type textarea "x"
type textarea "create spiral traverscel matrix in javascr"
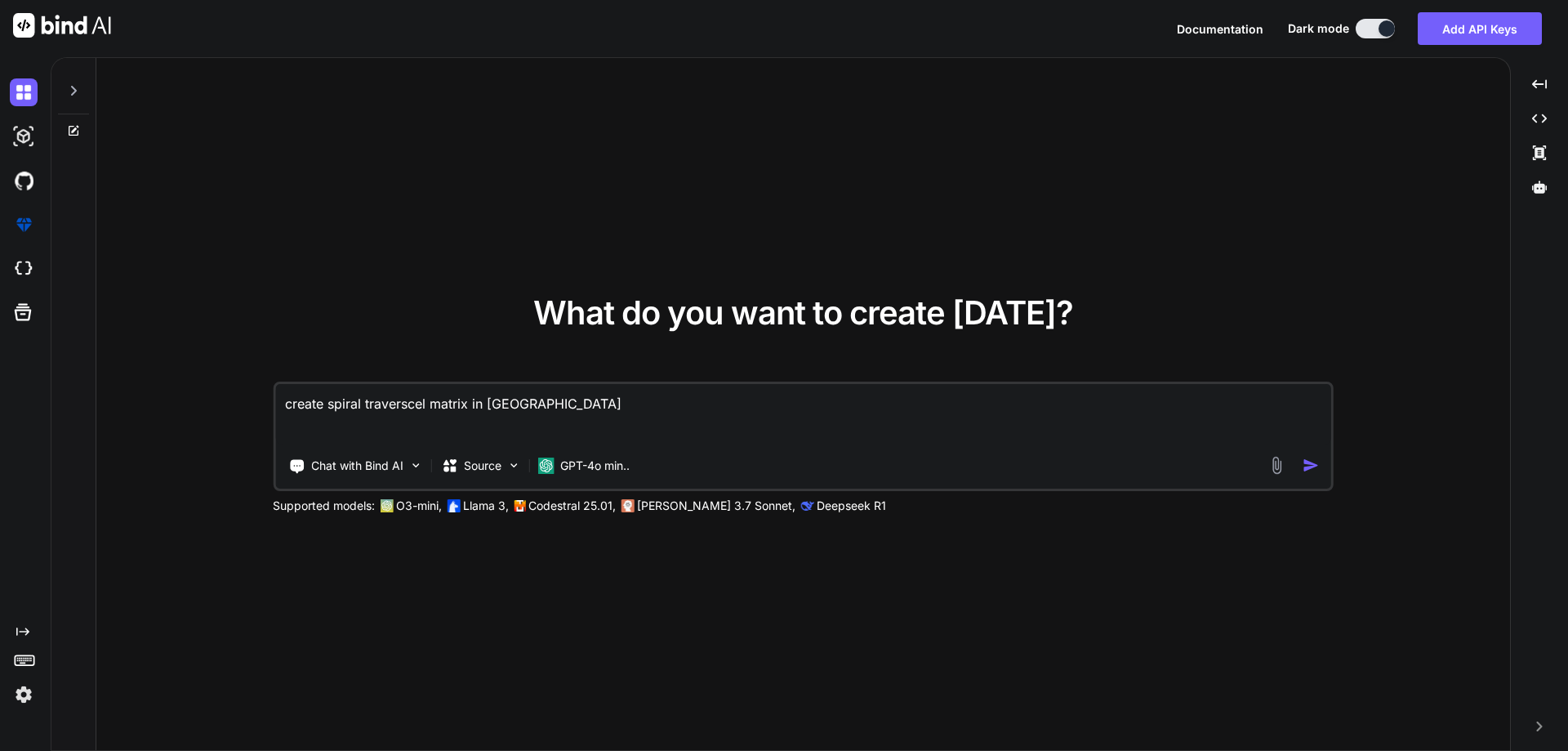
type textarea "x"
type textarea "create spiral traverscel matrix in javascri"
type textarea "x"
type textarea "create spiral traverscel matrix in javascrip"
type textarea "x"
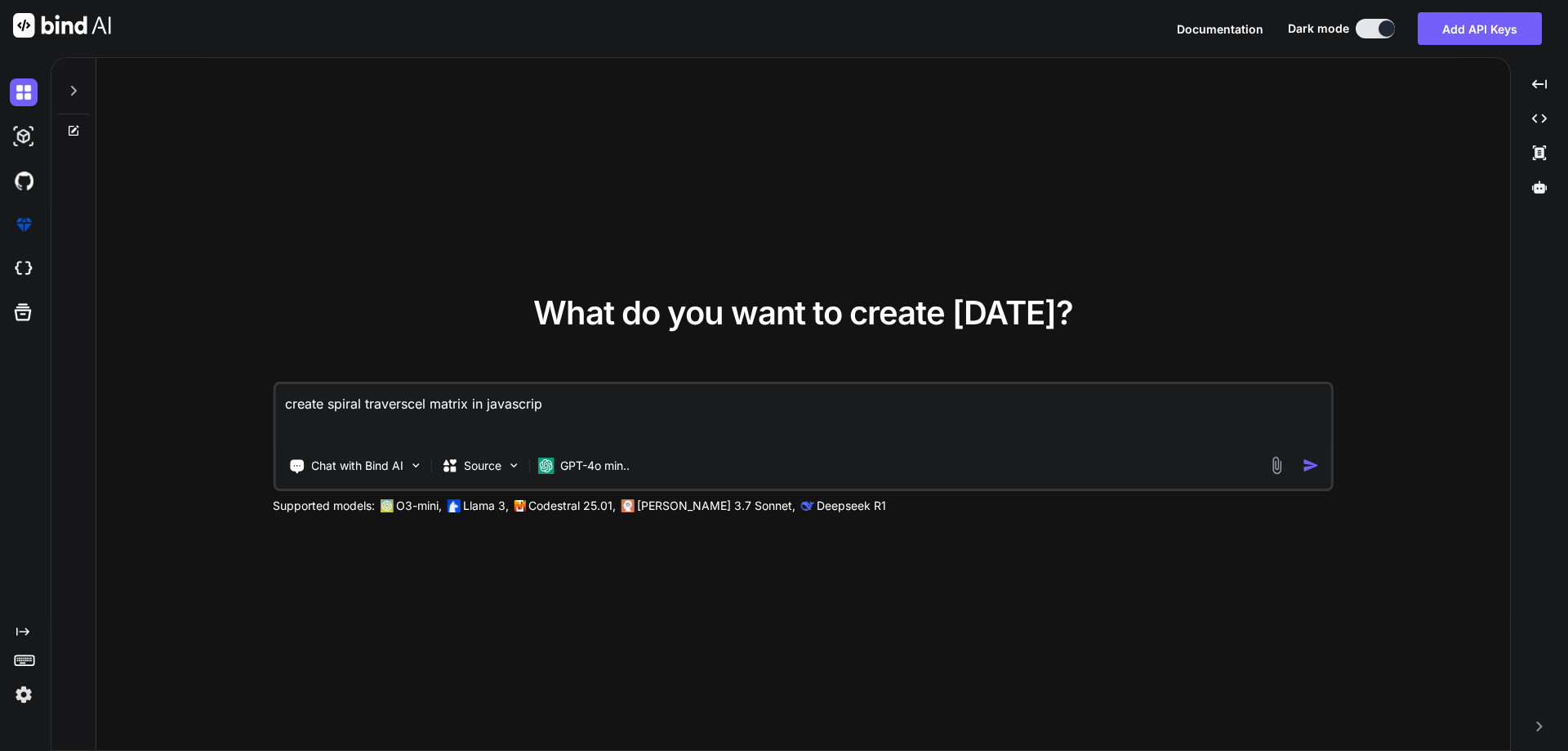
type textarea "create spiral traverscel matrix in javascript"
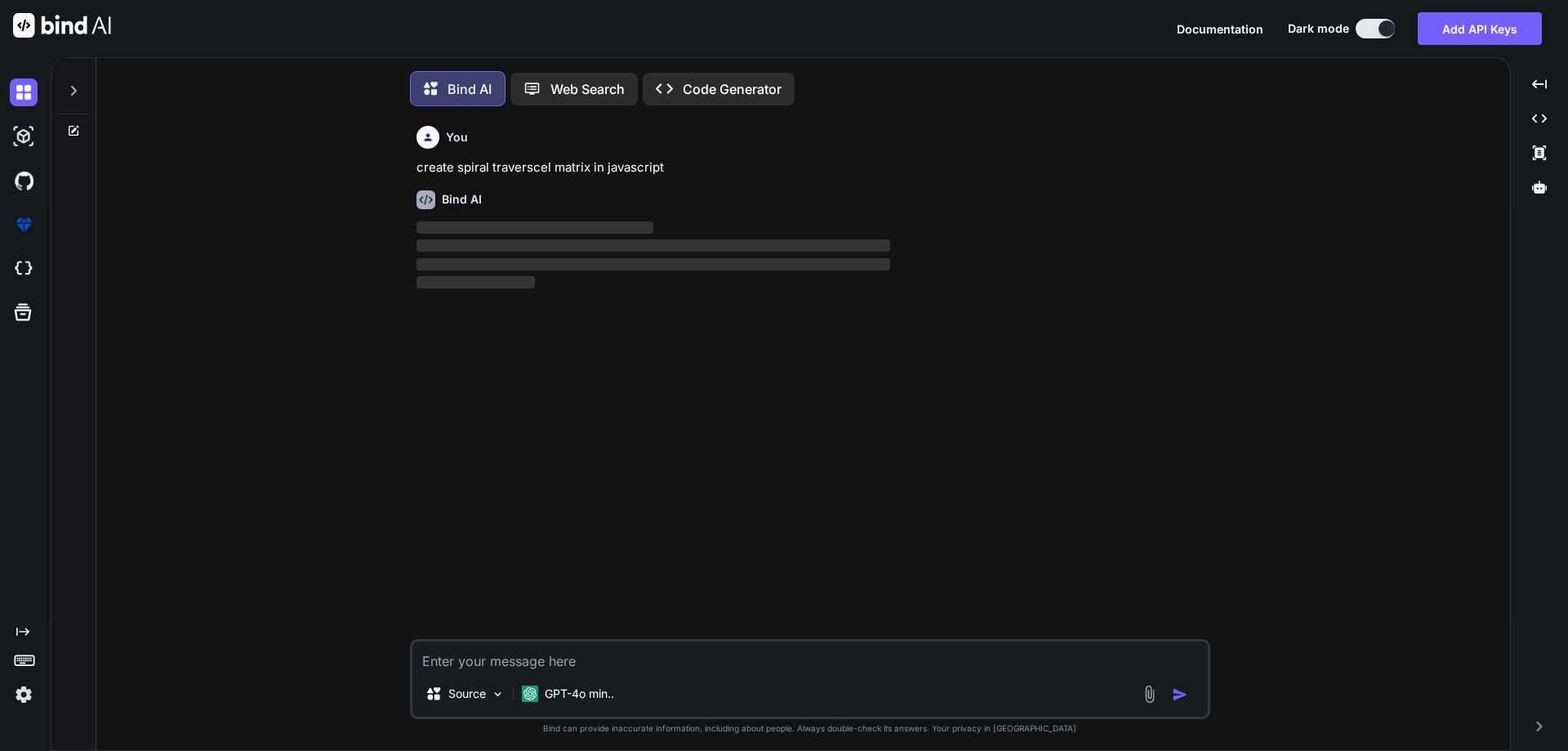
scroll to position [8, 0]
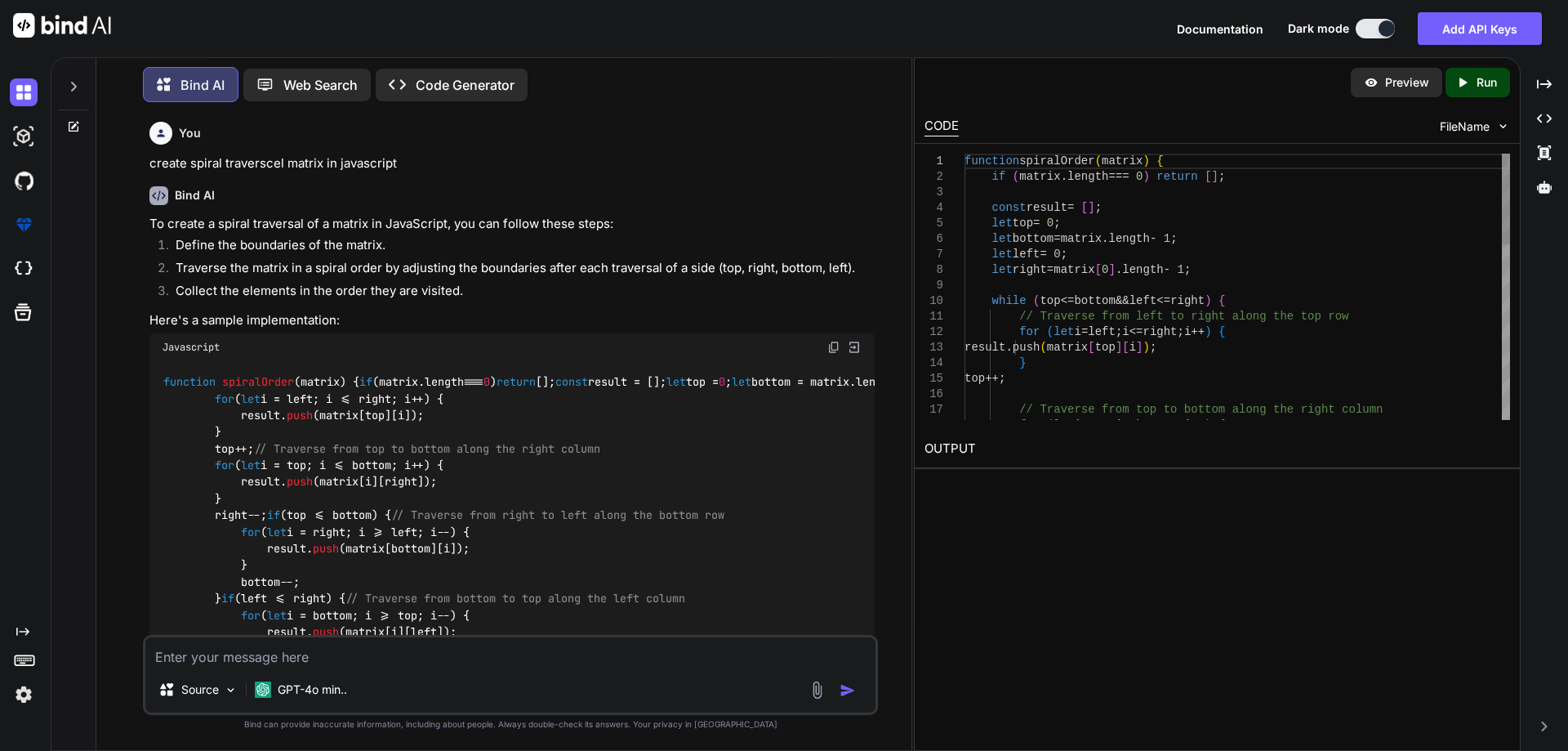
type textarea "x"
type textarea "function spiralOrder(matrix) { if (matrix.length === 0) return []; const result…"
drag, startPoint x: 1003, startPoint y: 223, endPoint x: 1051, endPoint y: 225, distance: 48.0
click at [1051, 225] on div "function spiralOrder ( matrix ) { if ( matrix . length === 0 ) return [ ] ; con…" at bounding box center [1237, 541] width 546 height 776
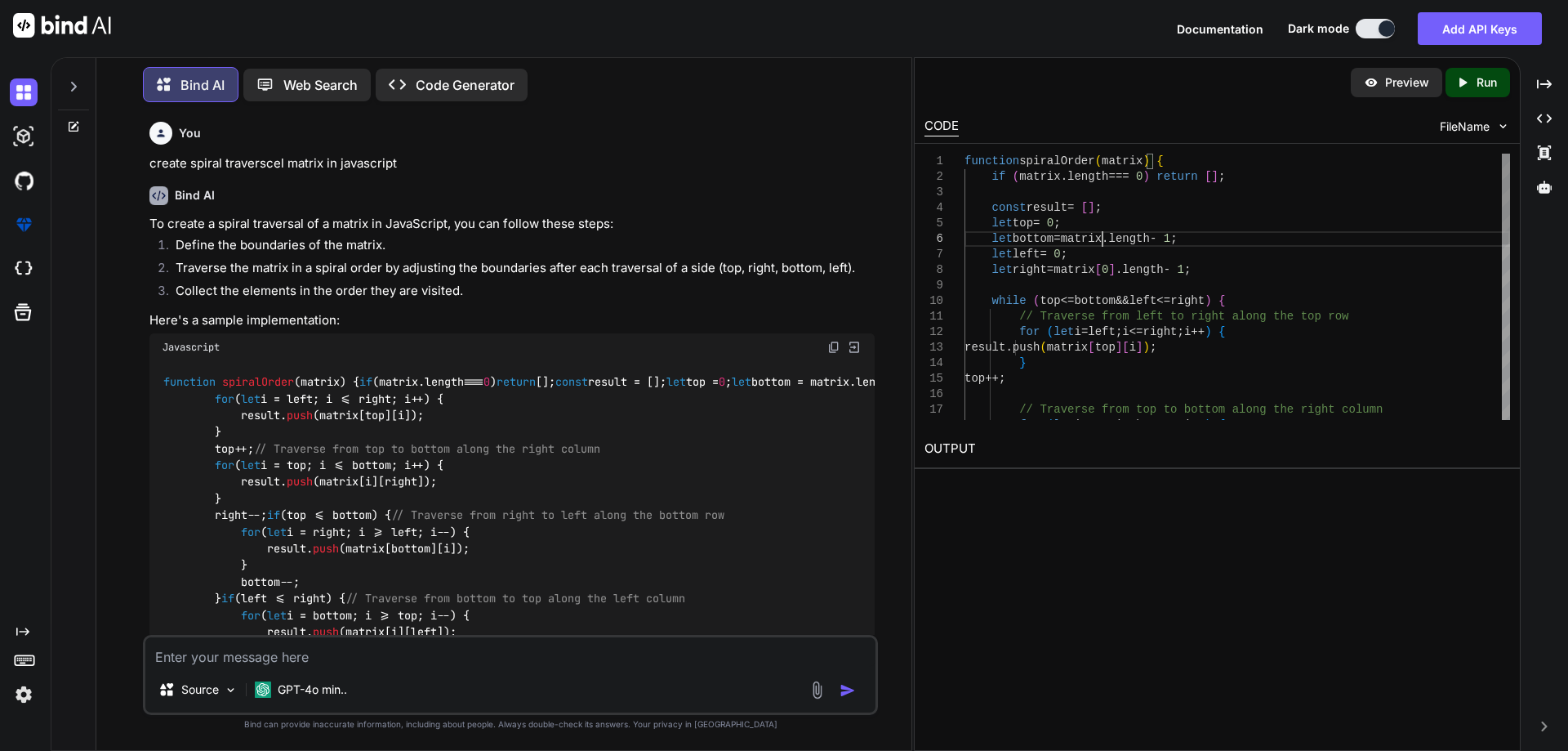
click at [1105, 239] on div "function spiralOrder ( matrix ) { if ( matrix . length === 0 ) return [ ] ; con…" at bounding box center [1237, 541] width 546 height 776
click at [1130, 237] on div "function spiralOrder ( matrix ) { if ( matrix . length === 0 ) return [ ] ; con…" at bounding box center [1237, 541] width 546 height 776
click at [1062, 164] on div "function spiralOrder ( matrix ) { if ( matrix . length === 0 ) return [ ] ; con…" at bounding box center [1237, 541] width 546 height 776
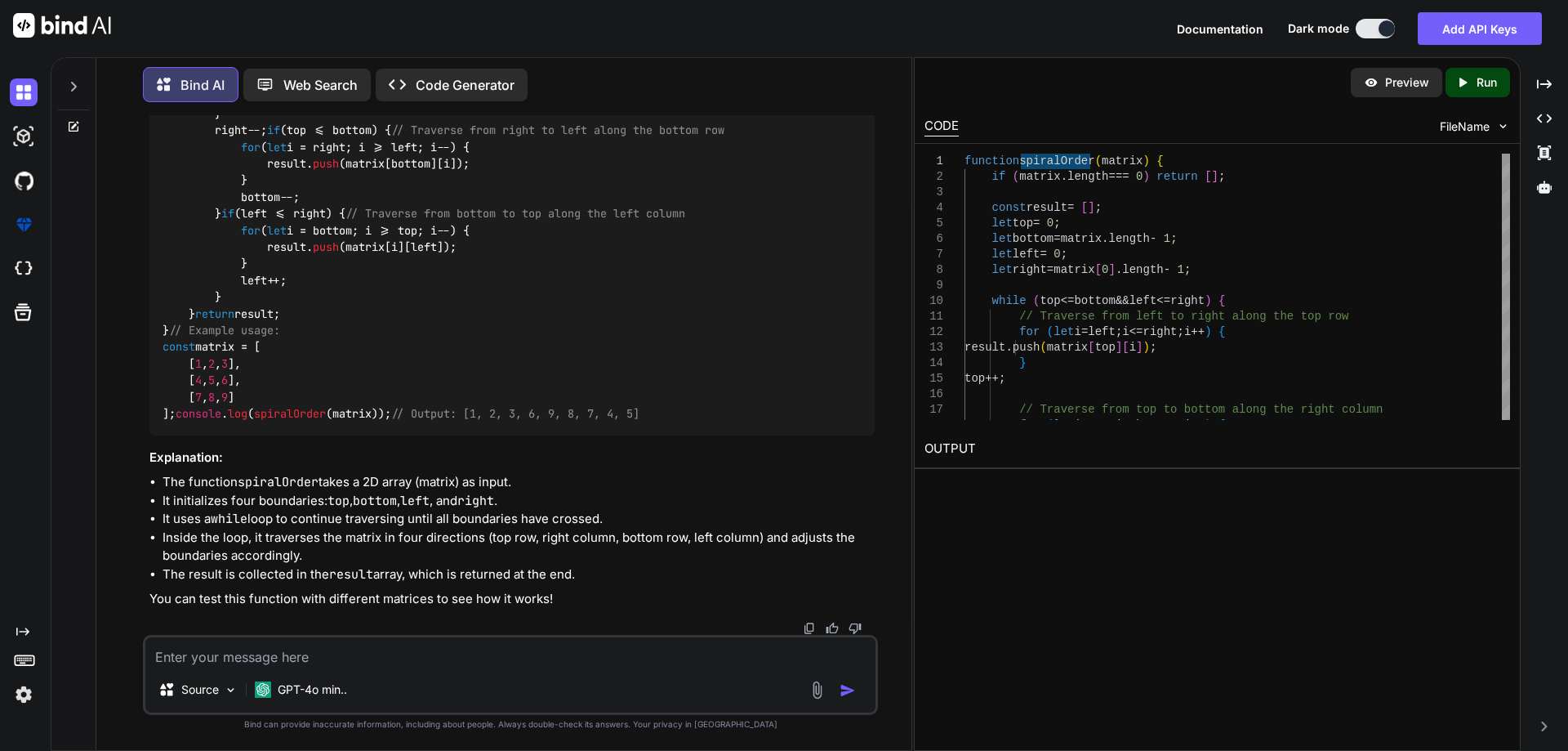
scroll to position [327, 0]
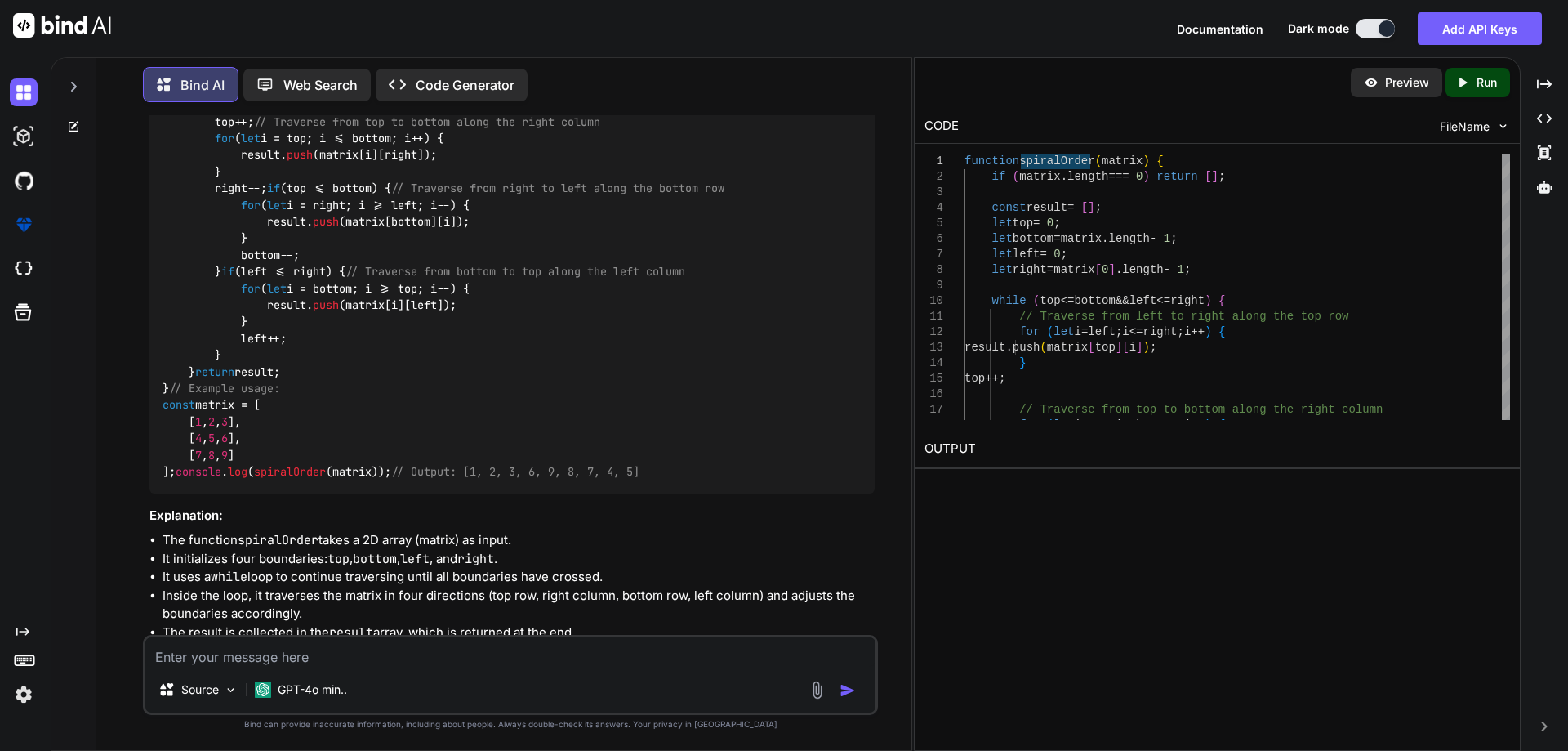
click at [261, 284] on div "function spiralOrder ( matrix ) { if (matrix. length === 0 ) return []; const r…" at bounding box center [512, 263] width 725 height 459
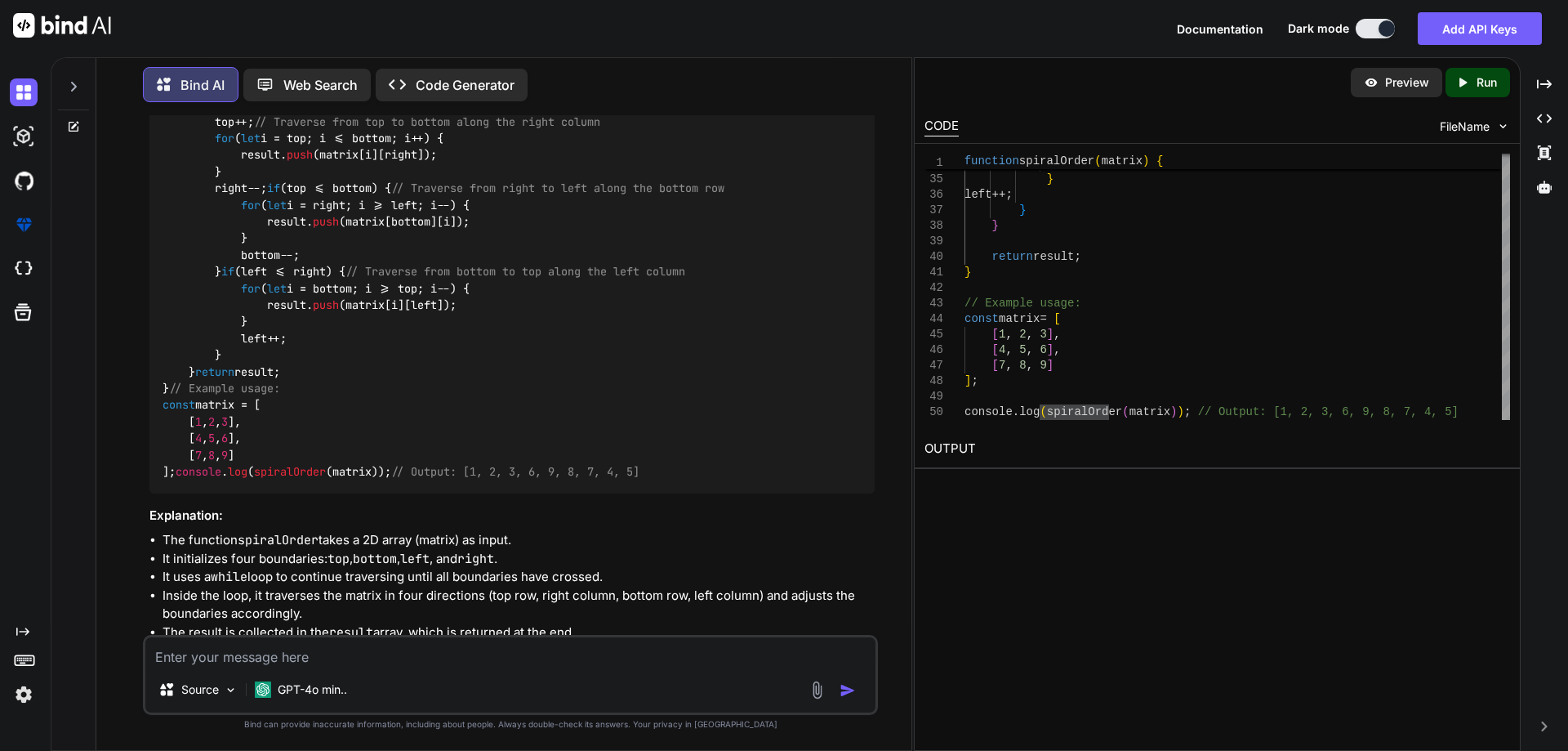
click at [1487, 79] on p "Run" at bounding box center [1486, 83] width 21 height 16
type textarea "x"
type textarea "} // Example usage: const matrix = [ [1, 2, 3], [4, 5, 6], [7, 8, 9] ]; console…"
click at [1039, 333] on div "for ( let i = bottom ; i >= top ; i -- ) { result . push ( matrix [ i ] [ left …" at bounding box center [1237, 31] width 546 height 776
click at [1194, 396] on div "for ( let i = bottom ; i >= top ; i -- ) { result . push ( matrix [ i ] [ left …" at bounding box center [1237, 31] width 546 height 776
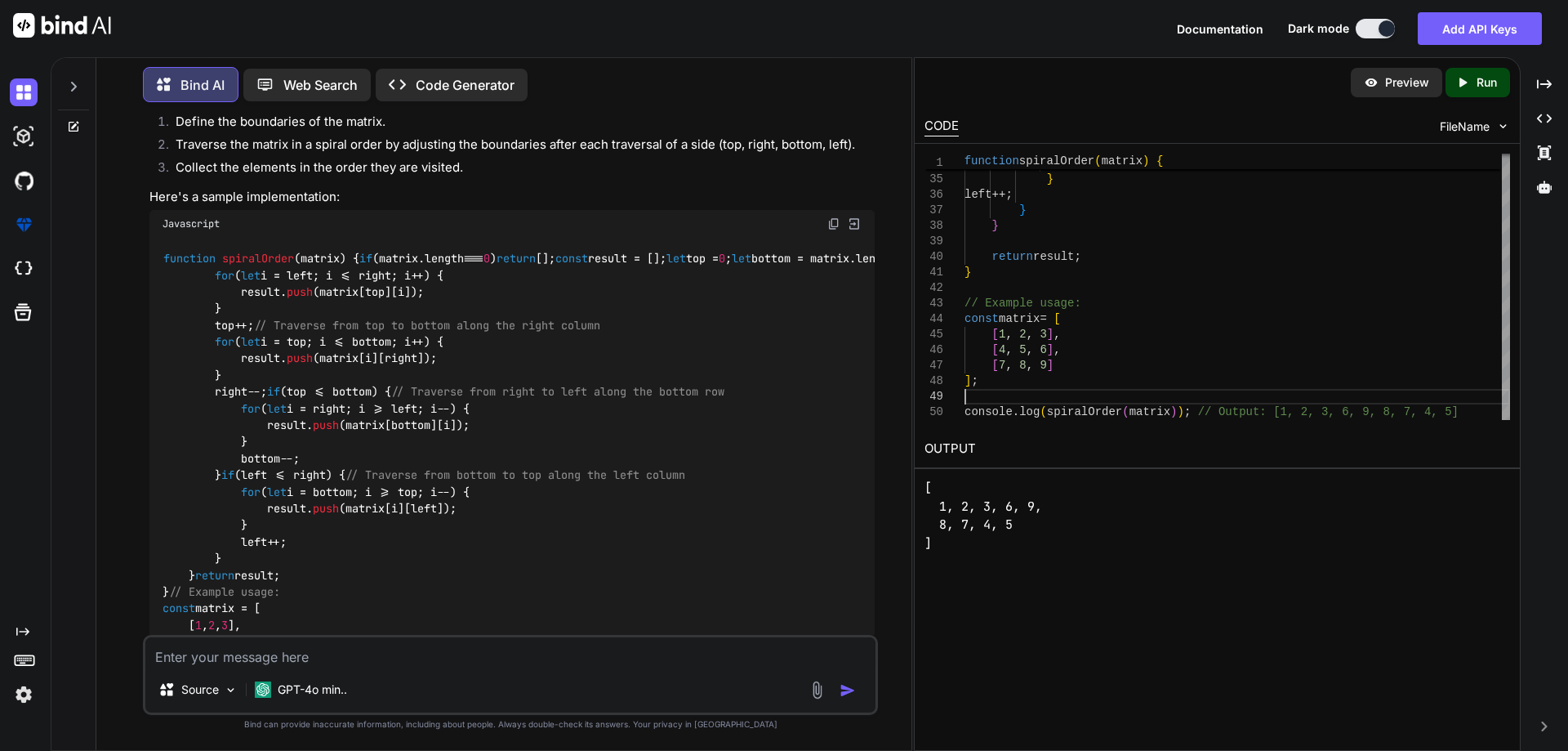
scroll to position [163, 0]
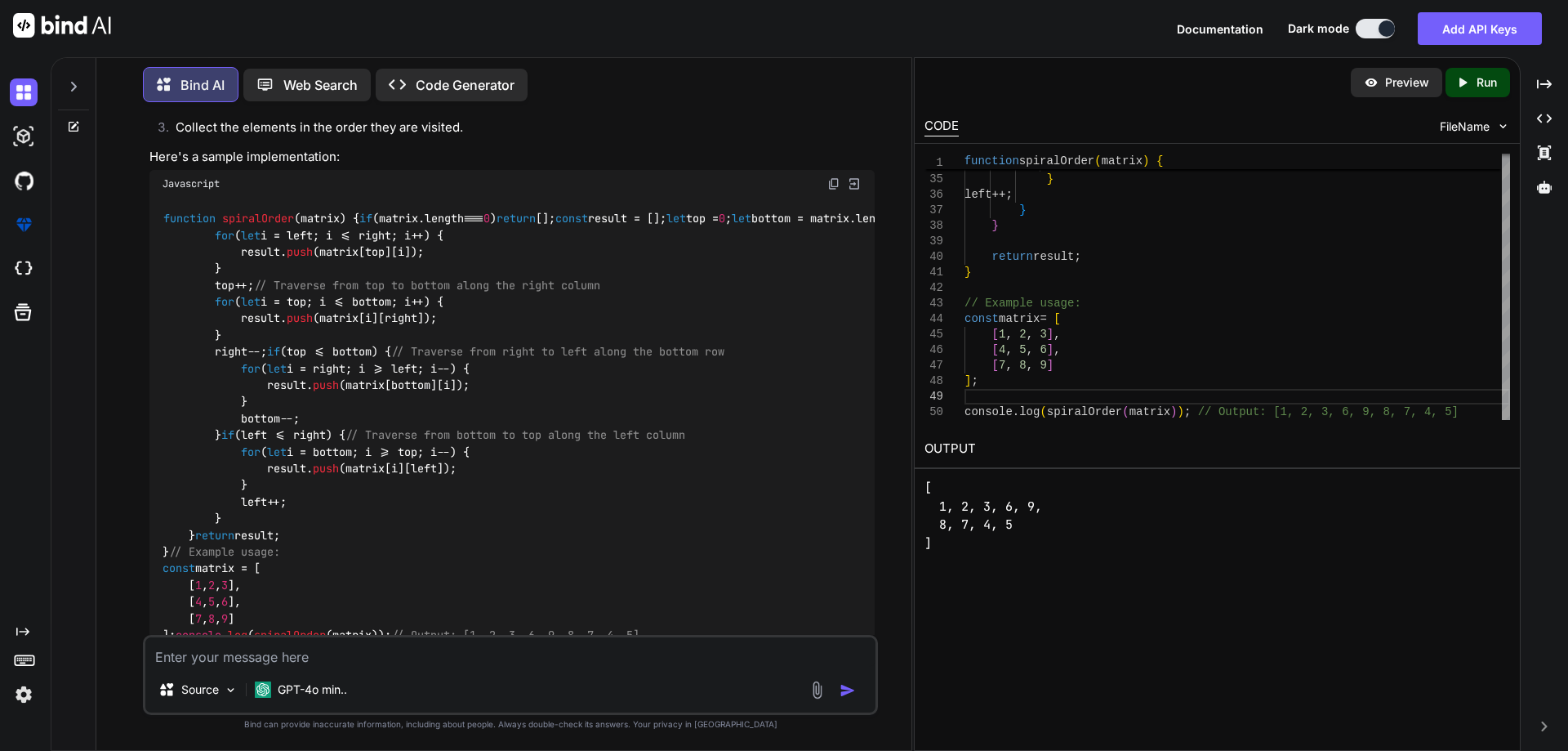
click at [254, 272] on code "function spiralOrder ( matrix ) { if (matrix. length === 0 ) return []; const r…" at bounding box center [957, 426] width 1589 height 433
click at [237, 297] on code "function spiralOrder ( matrix ) { if (matrix. length === 0 ) return []; const r…" at bounding box center [957, 426] width 1589 height 433
click at [248, 242] on code "function spiralOrder ( matrix ) { if (matrix. length === 0 ) return []; const r…" at bounding box center [957, 426] width 1589 height 433
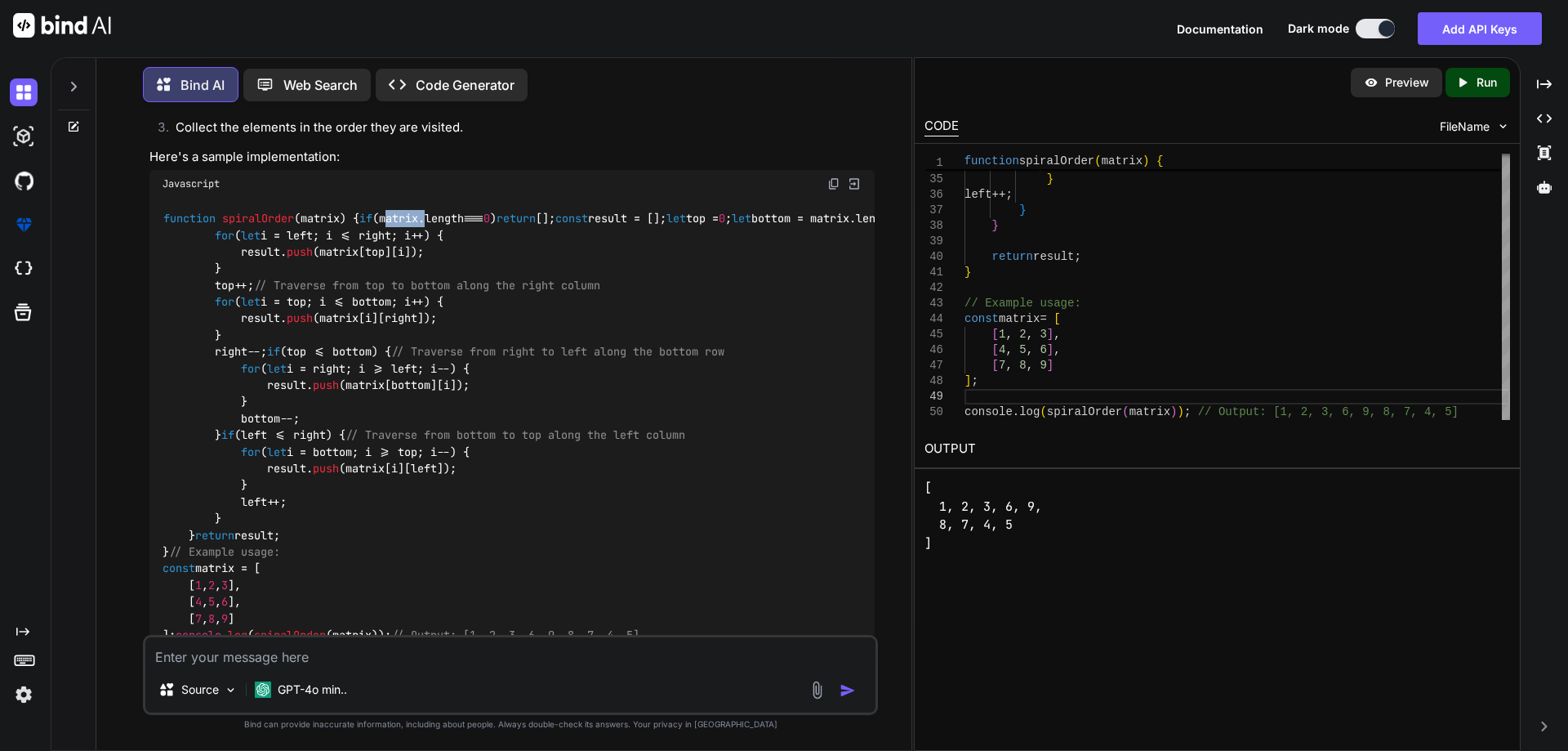
click at [248, 242] on code "function spiralOrder ( matrix ) { if (matrix. length === 0 ) return []; const r…" at bounding box center [957, 426] width 1589 height 433
drag, startPoint x: 429, startPoint y: 232, endPoint x: 179, endPoint y: 236, distance: 250.0
click at [179, 236] on div "function spiralOrder ( matrix ) { if (matrix. length === 0 ) return []; const r…" at bounding box center [512, 427] width 725 height 459
click at [326, 243] on code "function spiralOrder ( matrix ) { if (matrix. length === 0 ) return []; const r…" at bounding box center [957, 426] width 1589 height 433
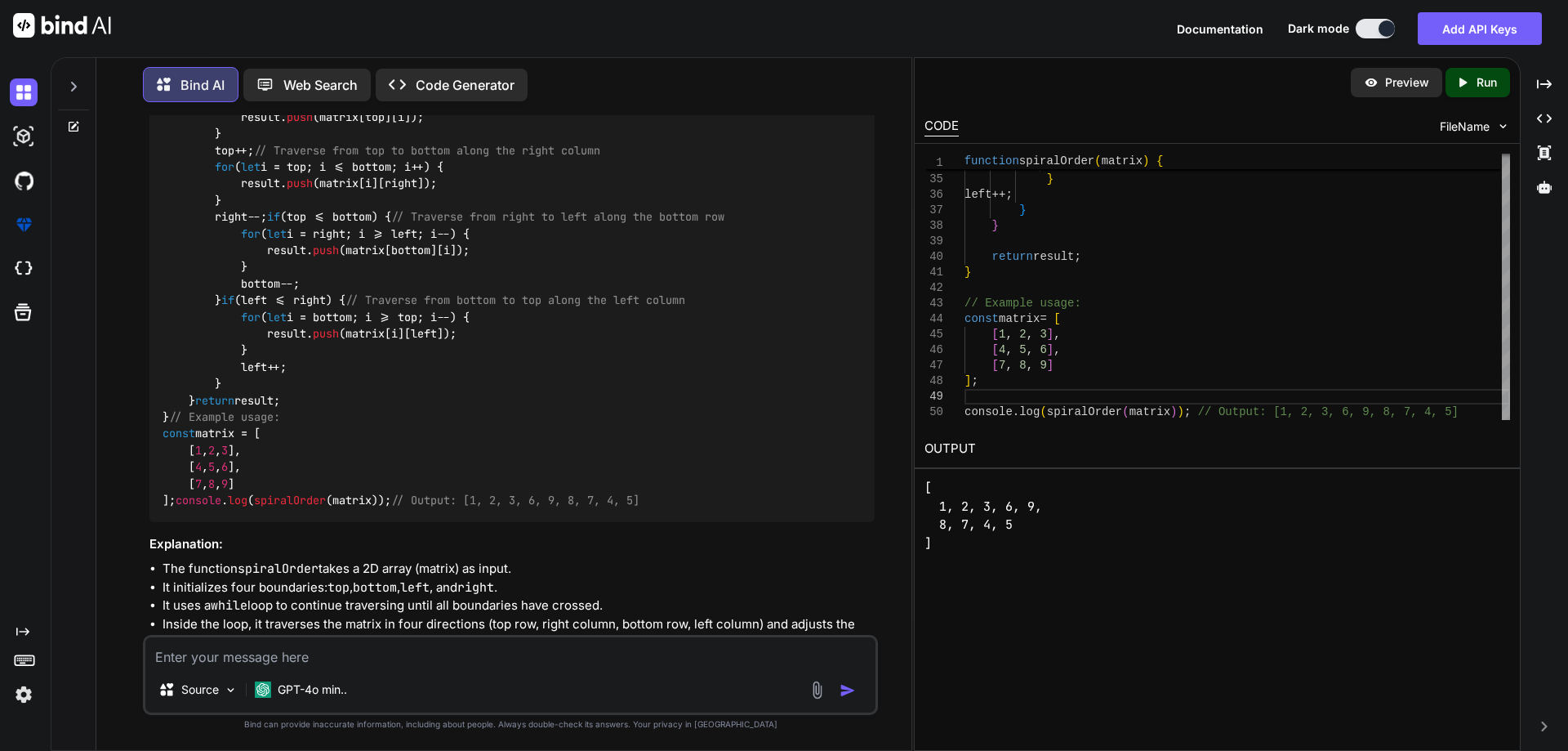
scroll to position [327, 0]
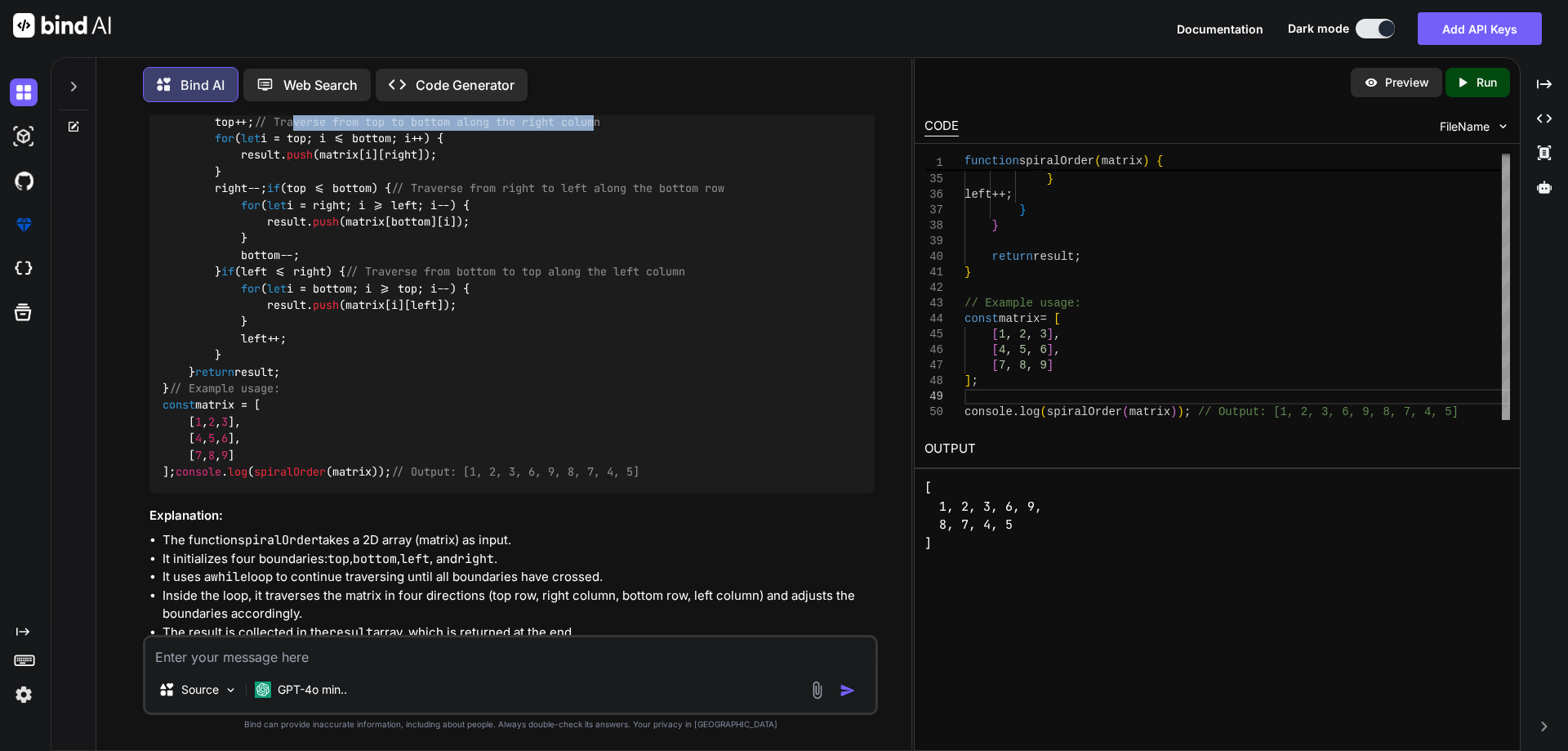
drag, startPoint x: 301, startPoint y: 317, endPoint x: 560, endPoint y: 316, distance: 259.0
click at [560, 129] on span "// Traverse from top to bottom along the right column" at bounding box center [427, 122] width 346 height 15
drag, startPoint x: 231, startPoint y: 220, endPoint x: 546, endPoint y: 215, distance: 315.0
click at [546, 215] on div "function spiralOrder ( matrix ) { if (matrix. length === 0 ) return []; const r…" at bounding box center [512, 263] width 725 height 459
click at [555, 220] on div "function spiralOrder ( matrix ) { if (matrix. length === 0 ) return []; const r…" at bounding box center [512, 263] width 725 height 459
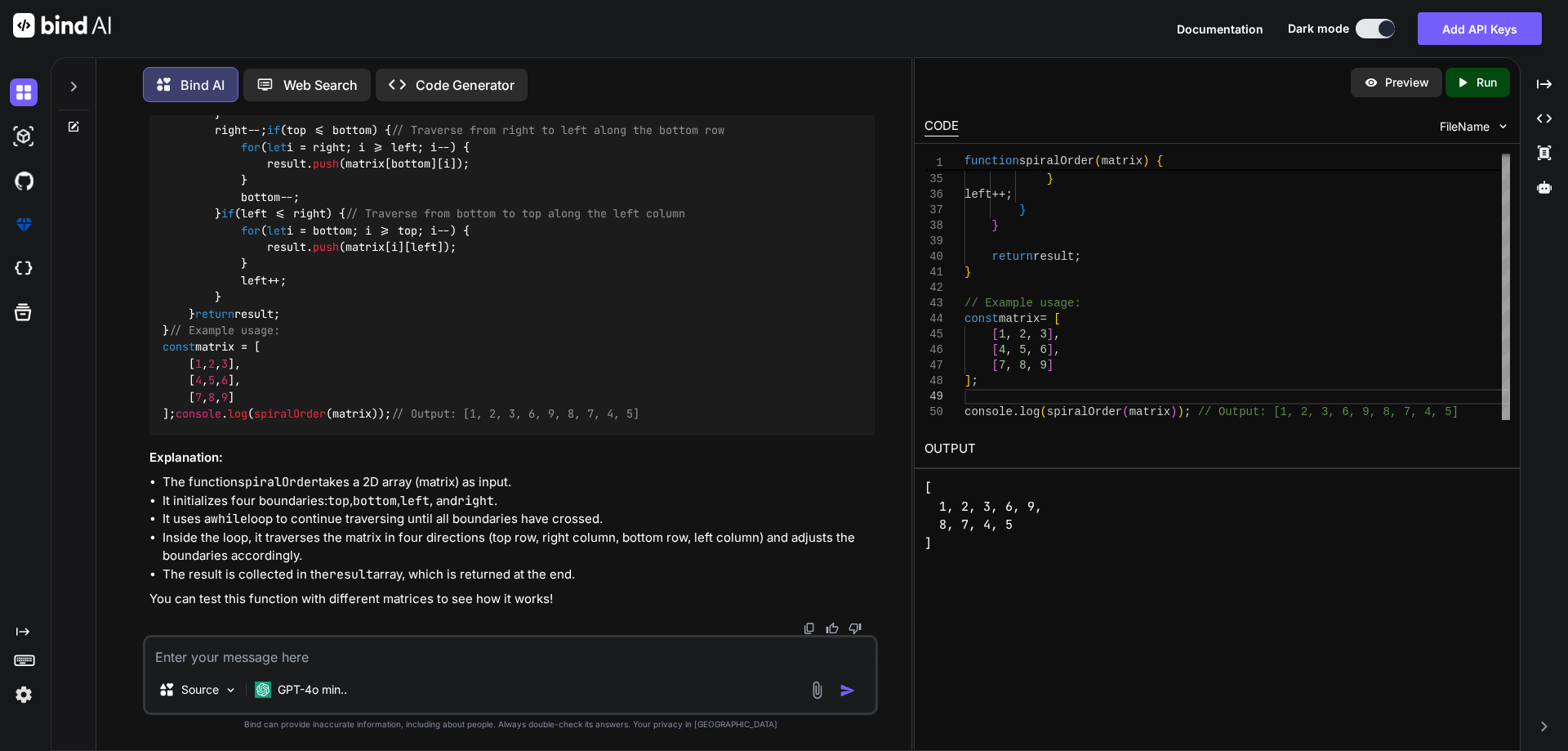
scroll to position [408, 0]
drag, startPoint x: 264, startPoint y: 383, endPoint x: 320, endPoint y: 386, distance: 56.1
click at [320, 386] on code "function spiralOrder ( matrix ) { if (matrix. length === 0 ) return []; const r…" at bounding box center [957, 205] width 1589 height 433
click at [665, 401] on div "function spiralOrder ( matrix ) { if (matrix. length === 0 ) return []; const r…" at bounding box center [512, 205] width 725 height 459
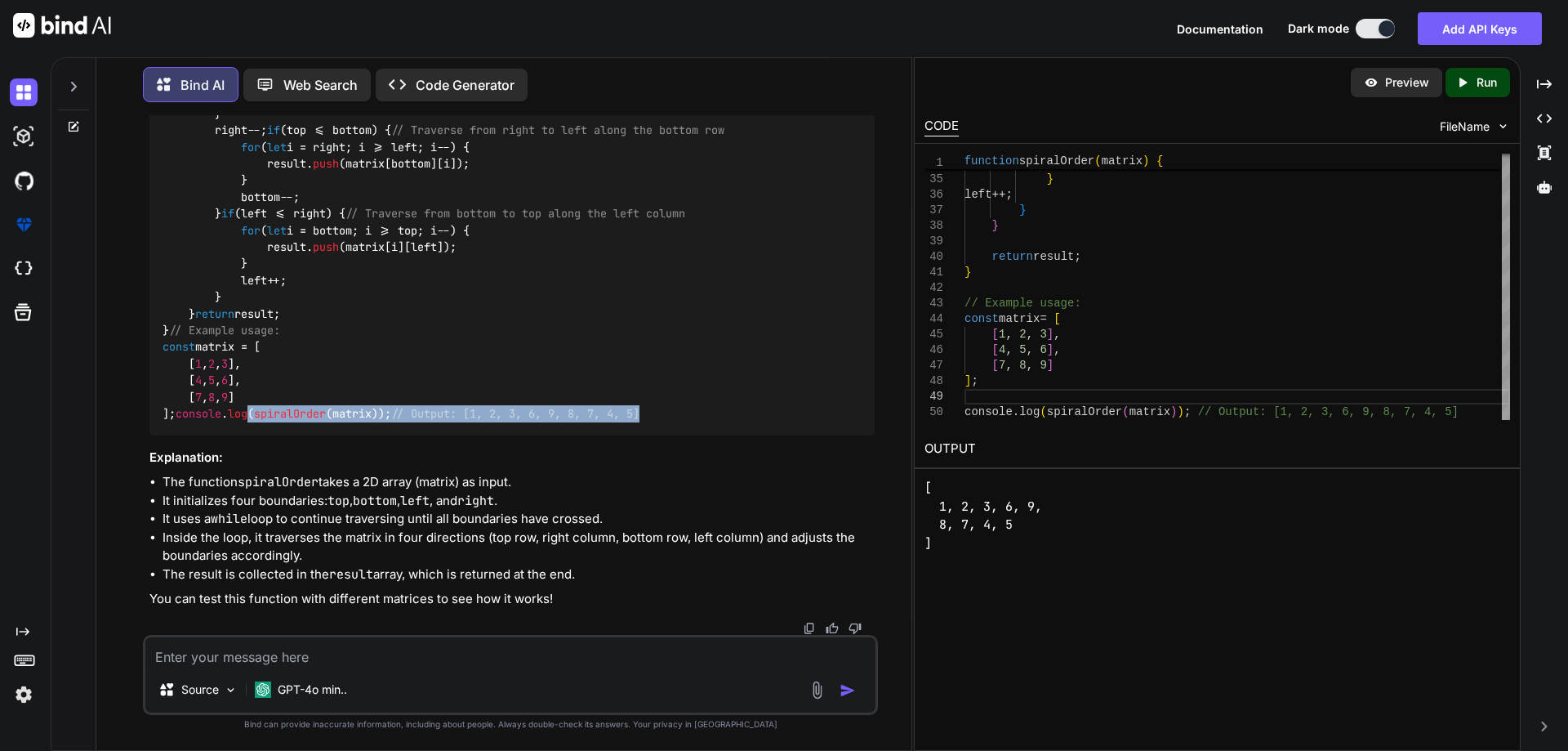
drag, startPoint x: 649, startPoint y: 408, endPoint x: 258, endPoint y: 394, distance: 391.3
click at [244, 403] on div "function spiralOrder ( matrix ) { if (matrix. length === 0 ) return []; const r…" at bounding box center [512, 205] width 725 height 459
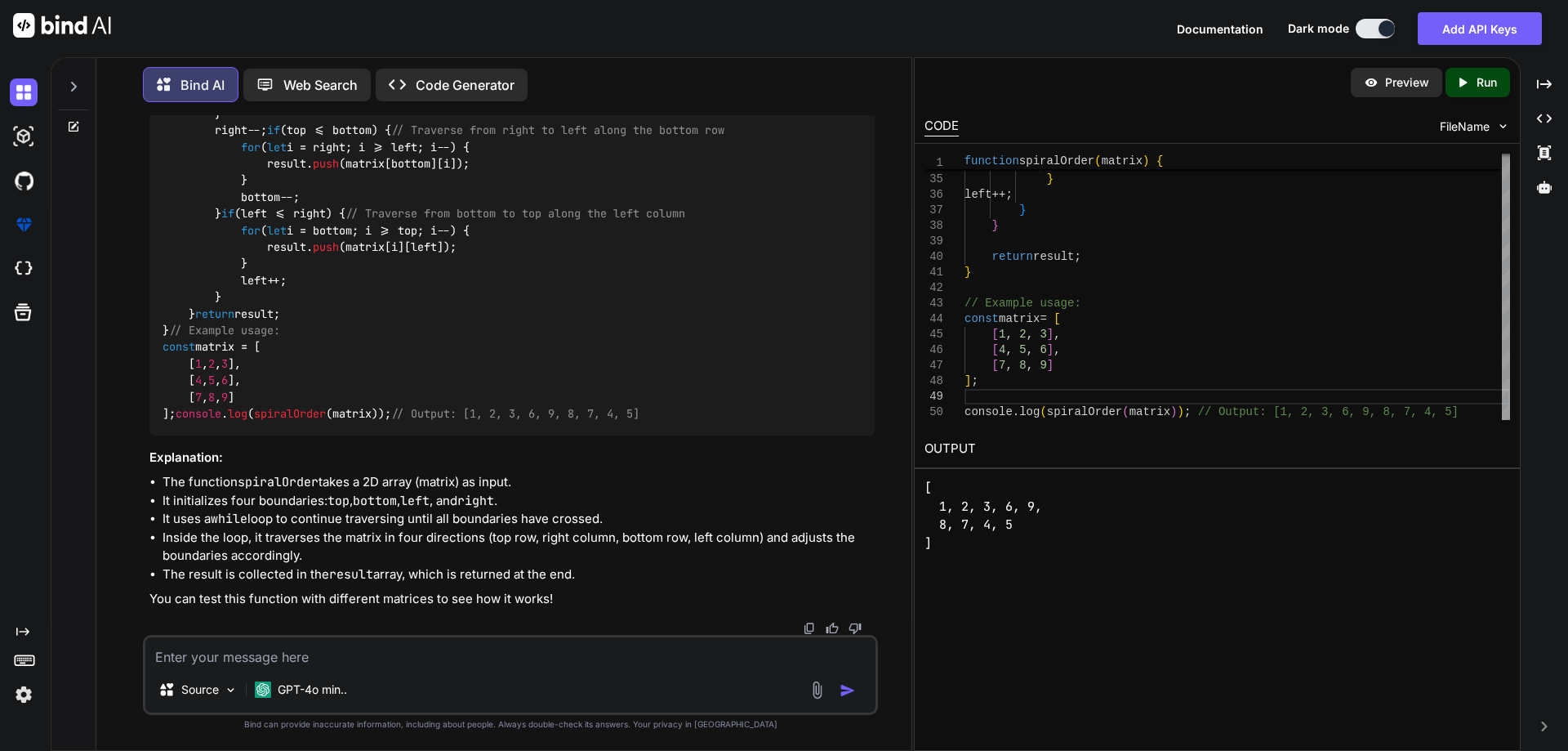
click at [346, 378] on div "function spiralOrder ( matrix ) { if (matrix. length === 0 ) return []; const r…" at bounding box center [512, 205] width 725 height 459
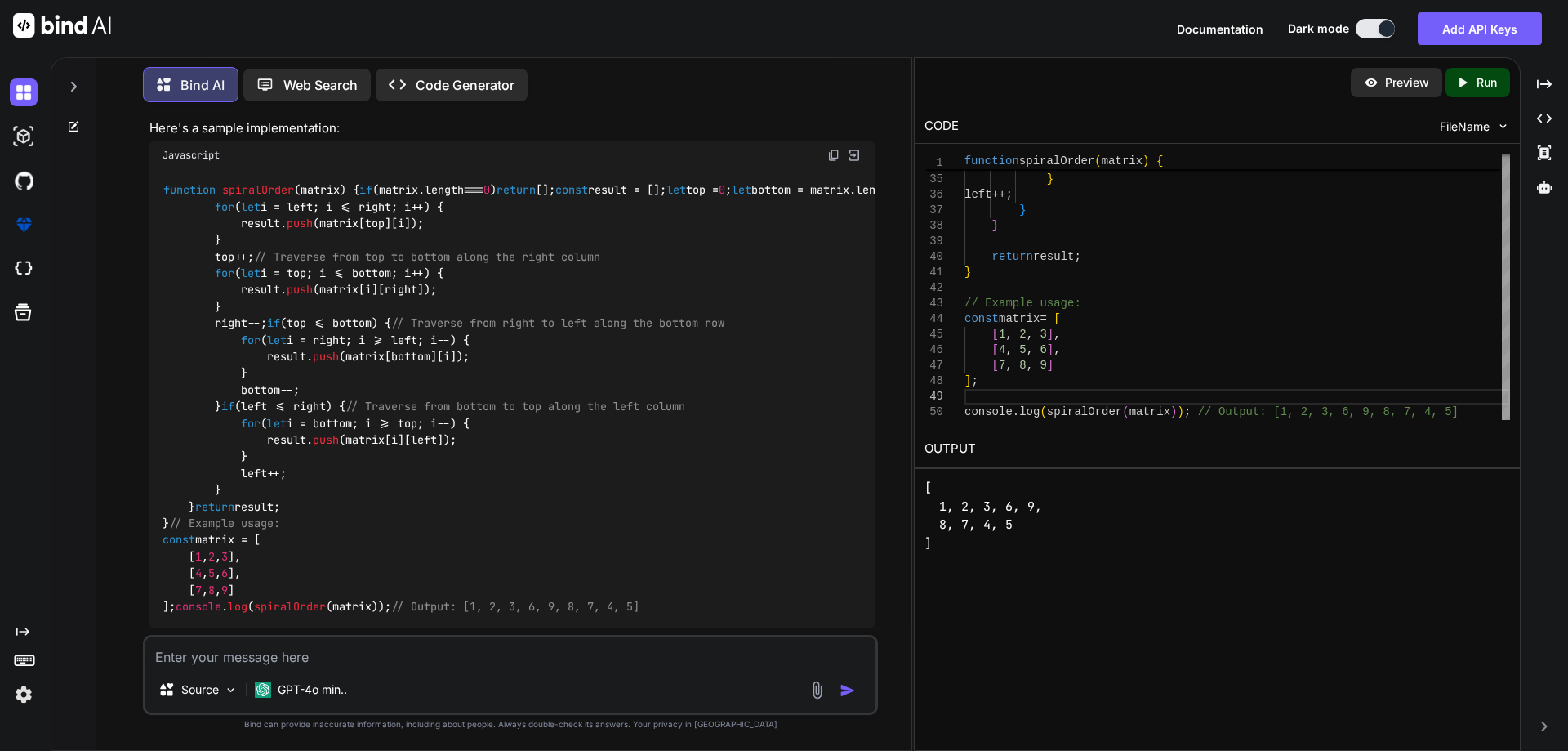
scroll to position [0, 0]
